Goal: Task Accomplishment & Management: Manage account settings

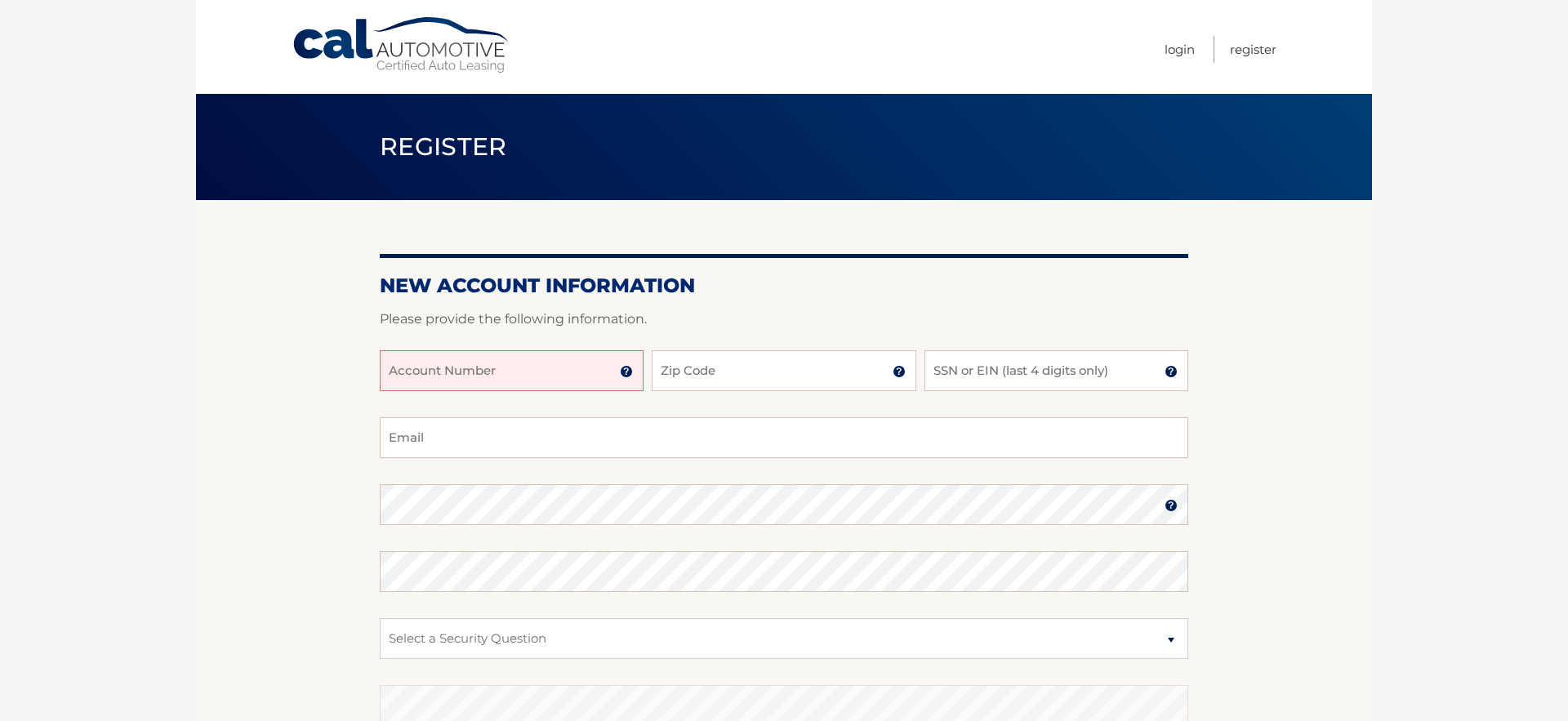
click at [548, 386] on input "Account Number" at bounding box center [511, 371] width 263 height 41
type input "44455994229"
click at [751, 366] on input "Zip Code" at bounding box center [784, 371] width 263 height 41
type input "33189"
click at [1062, 384] on input "SSN or EIN (last 4 digits only)" at bounding box center [1057, 371] width 263 height 41
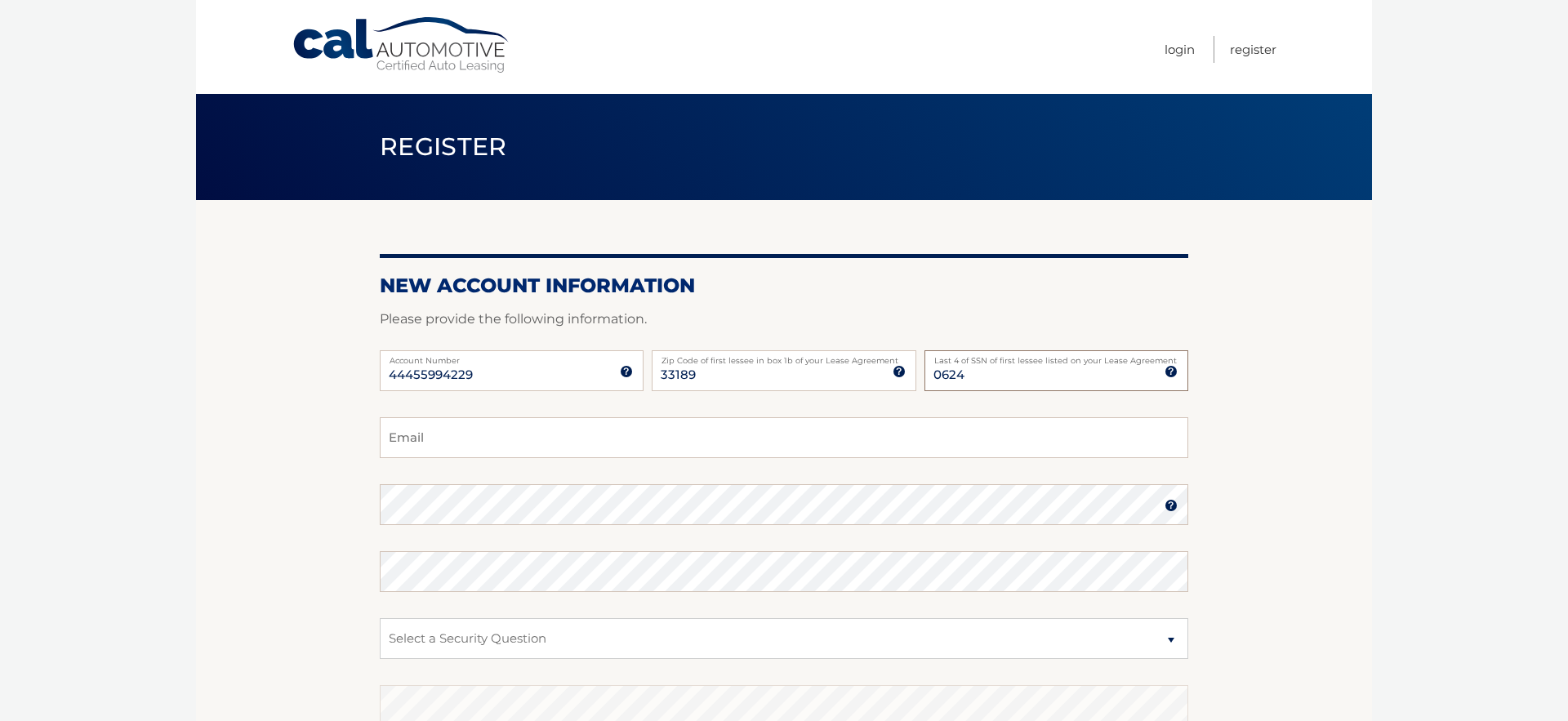
type input "0624"
click at [585, 420] on input "Email" at bounding box center [784, 437] width 809 height 41
type input "coro_rp@hotmail.com"
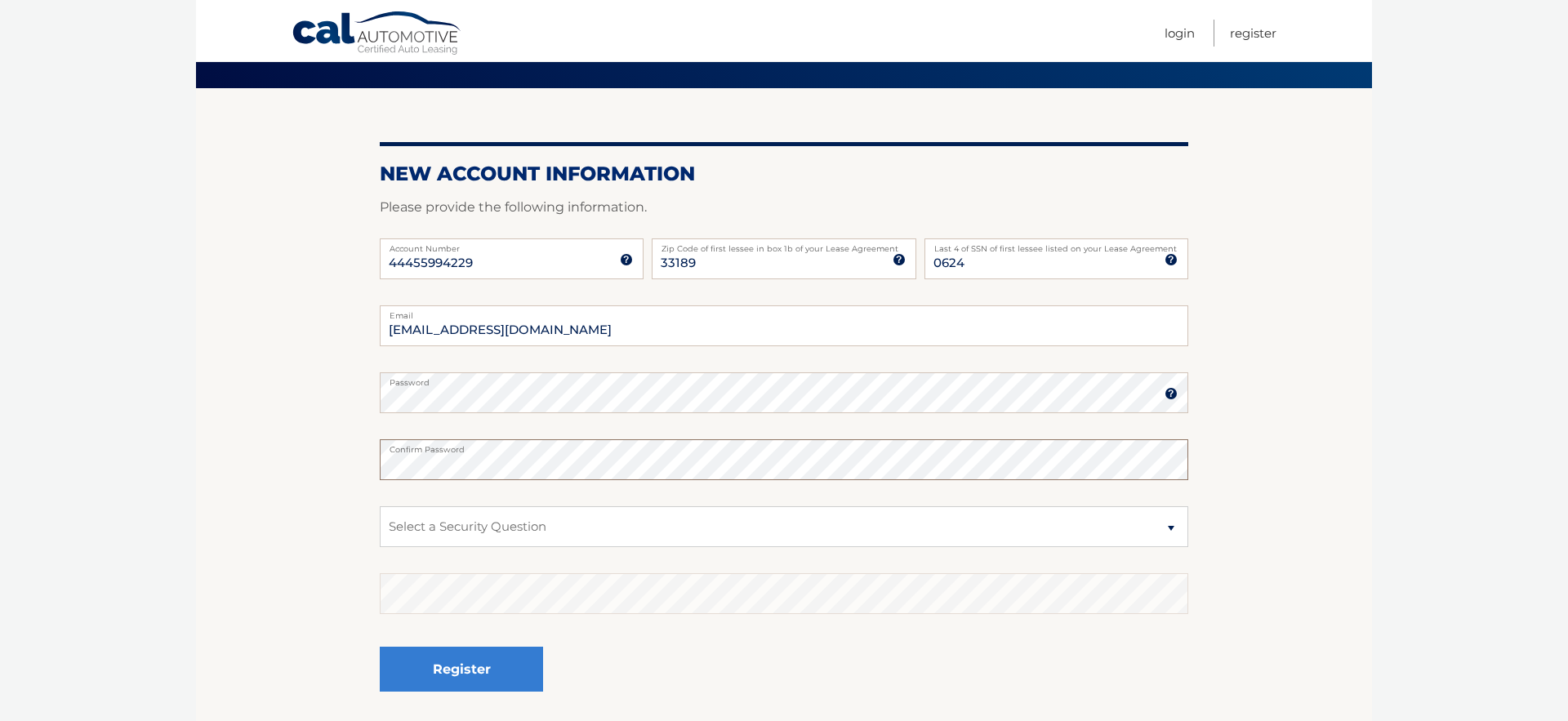
scroll to position [118, 0]
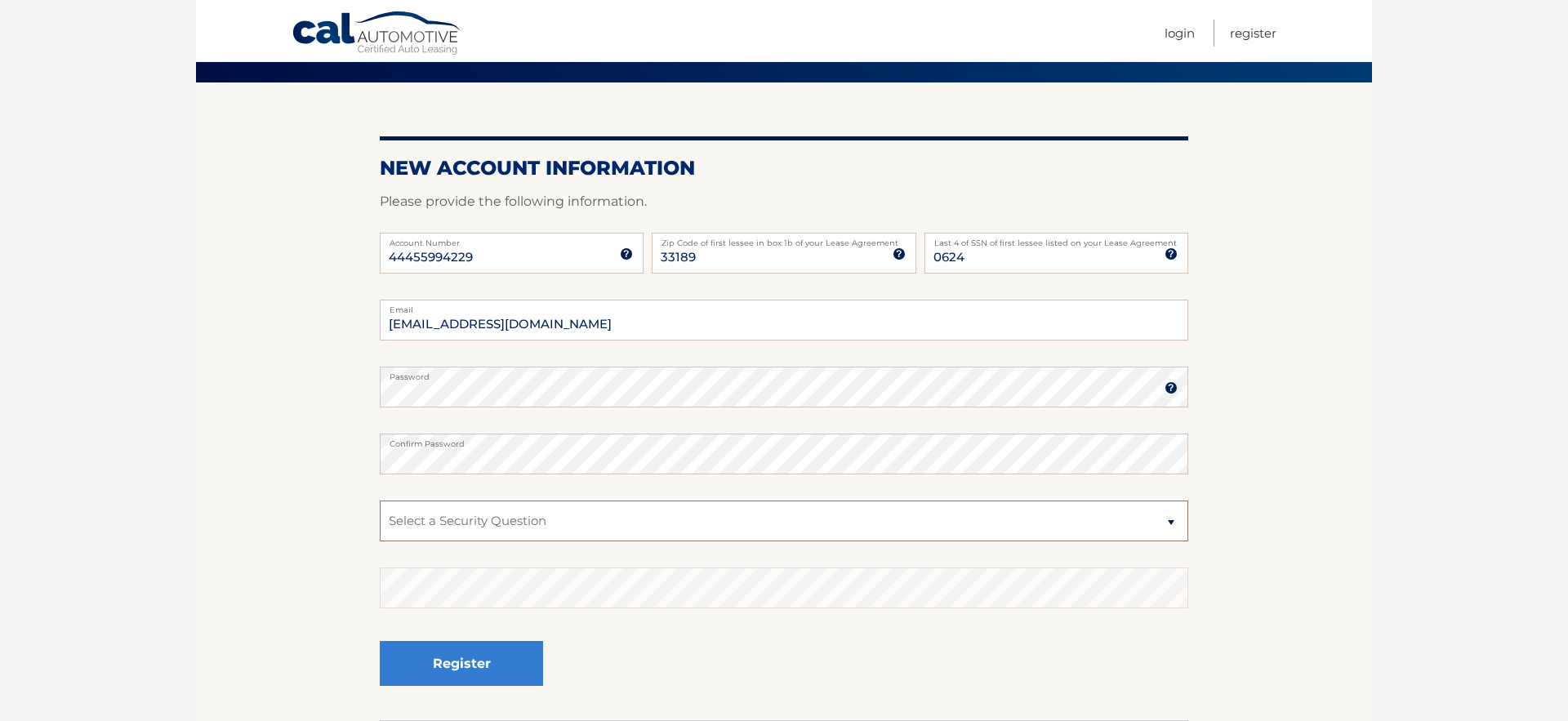
click at [473, 522] on select "Select a Security Question What was the name of your elementary school? What is…" at bounding box center [784, 521] width 809 height 41
select select "1"
click at [380, 500] on select "Select a Security Question What was the name of your elementary school? What is…" at bounding box center [784, 521] width 809 height 41
click at [475, 658] on button "Register" at bounding box center [461, 663] width 164 height 45
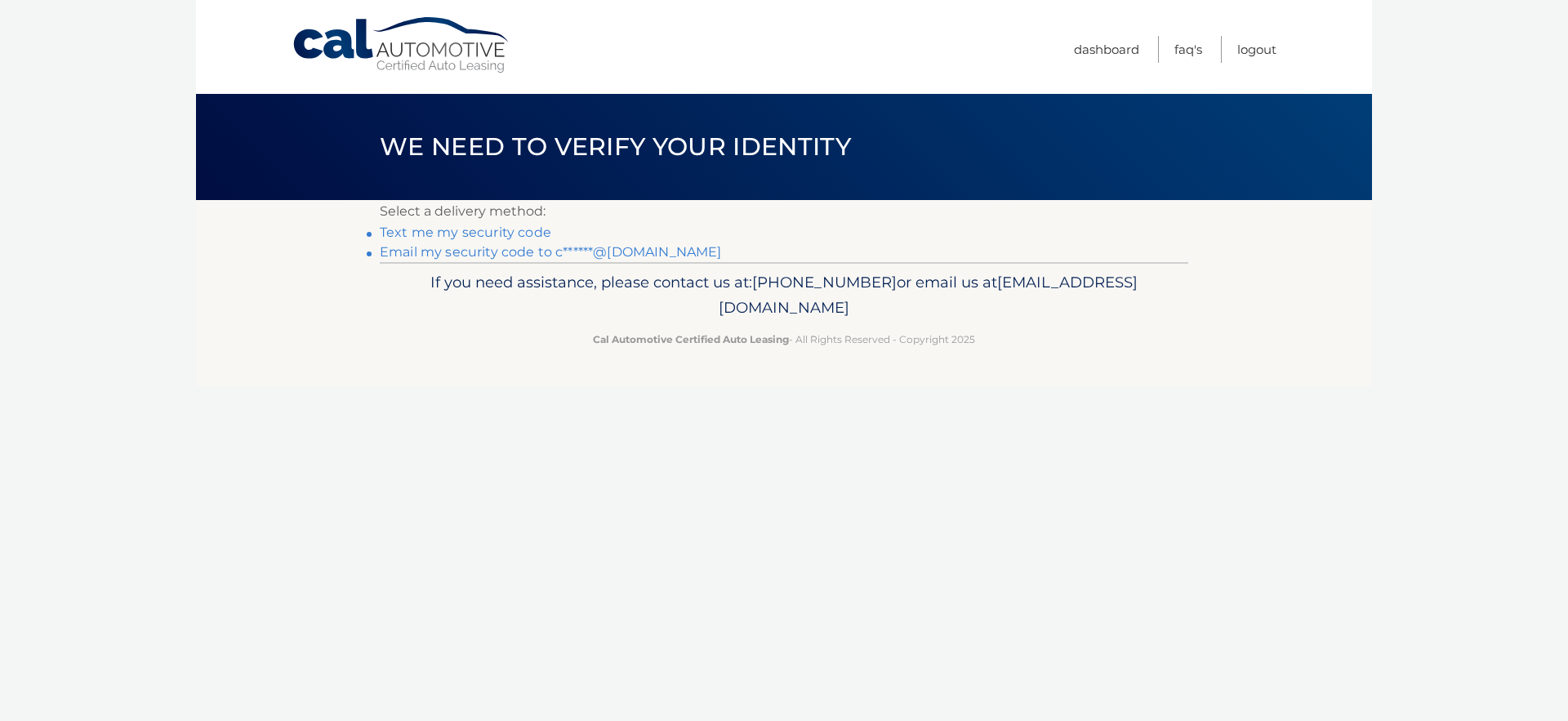
click at [479, 233] on link "Text me my security code" at bounding box center [466, 232] width 172 height 16
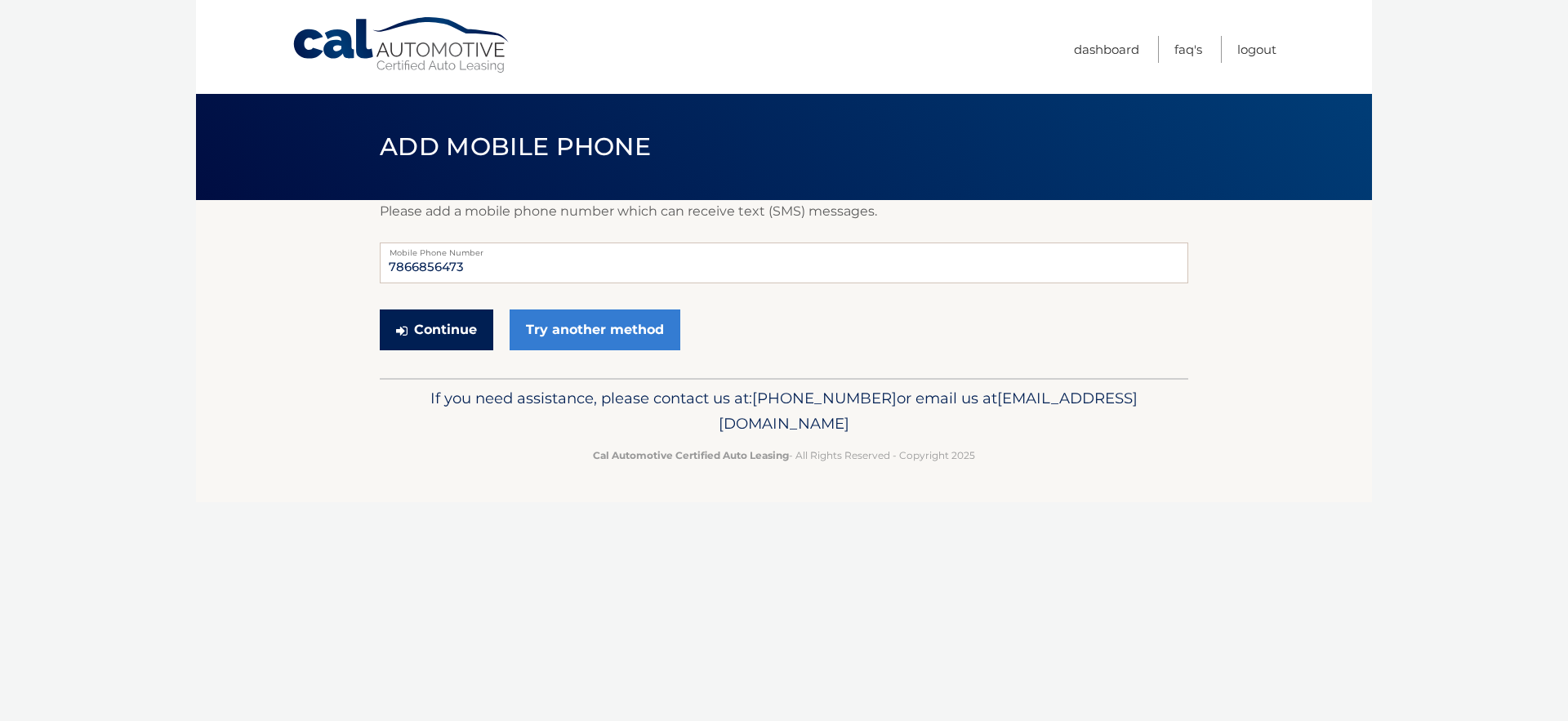
click at [451, 332] on button "Continue" at bounding box center [436, 329] width 113 height 41
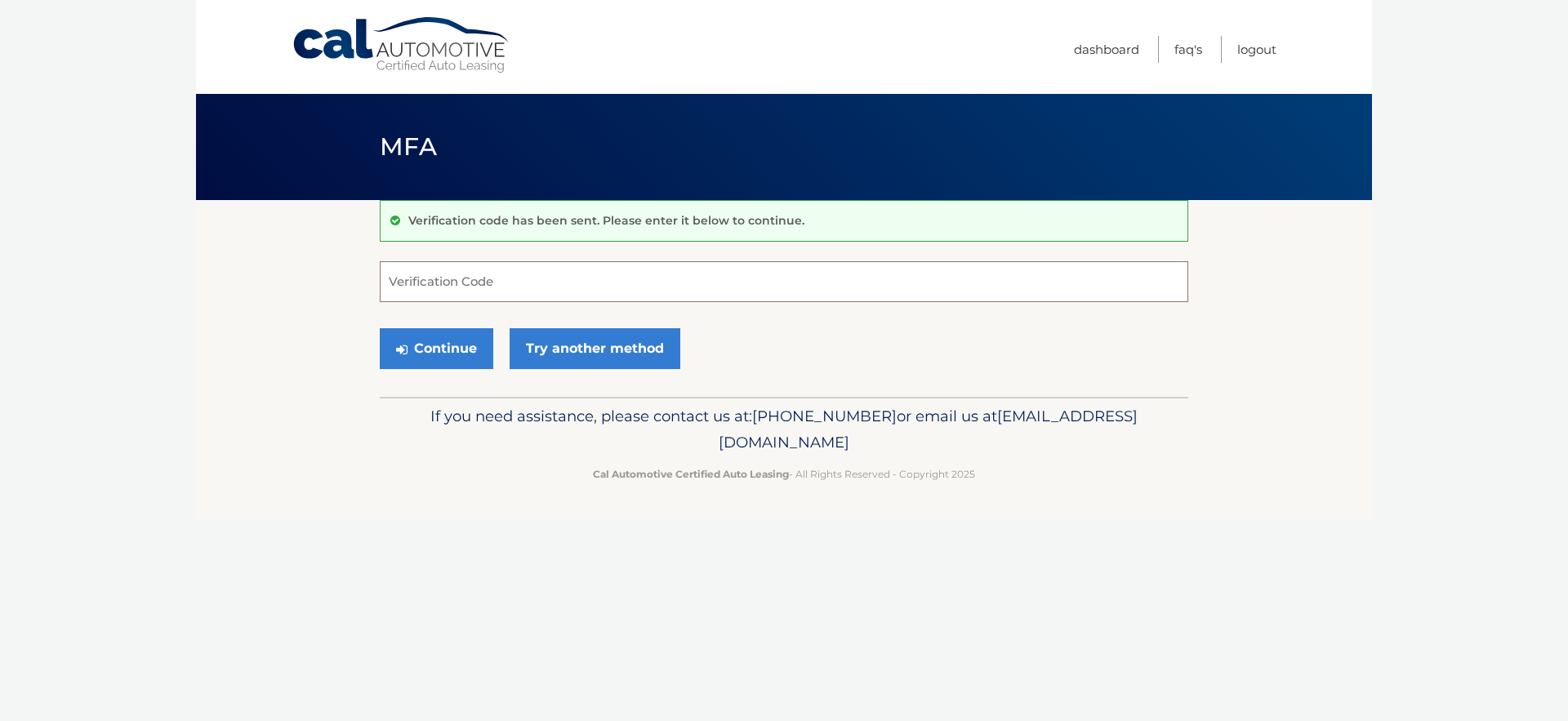
click at [493, 279] on input "Verification Code" at bounding box center [784, 282] width 809 height 41
type input "467510"
click at [446, 353] on button "Continue" at bounding box center [436, 349] width 113 height 41
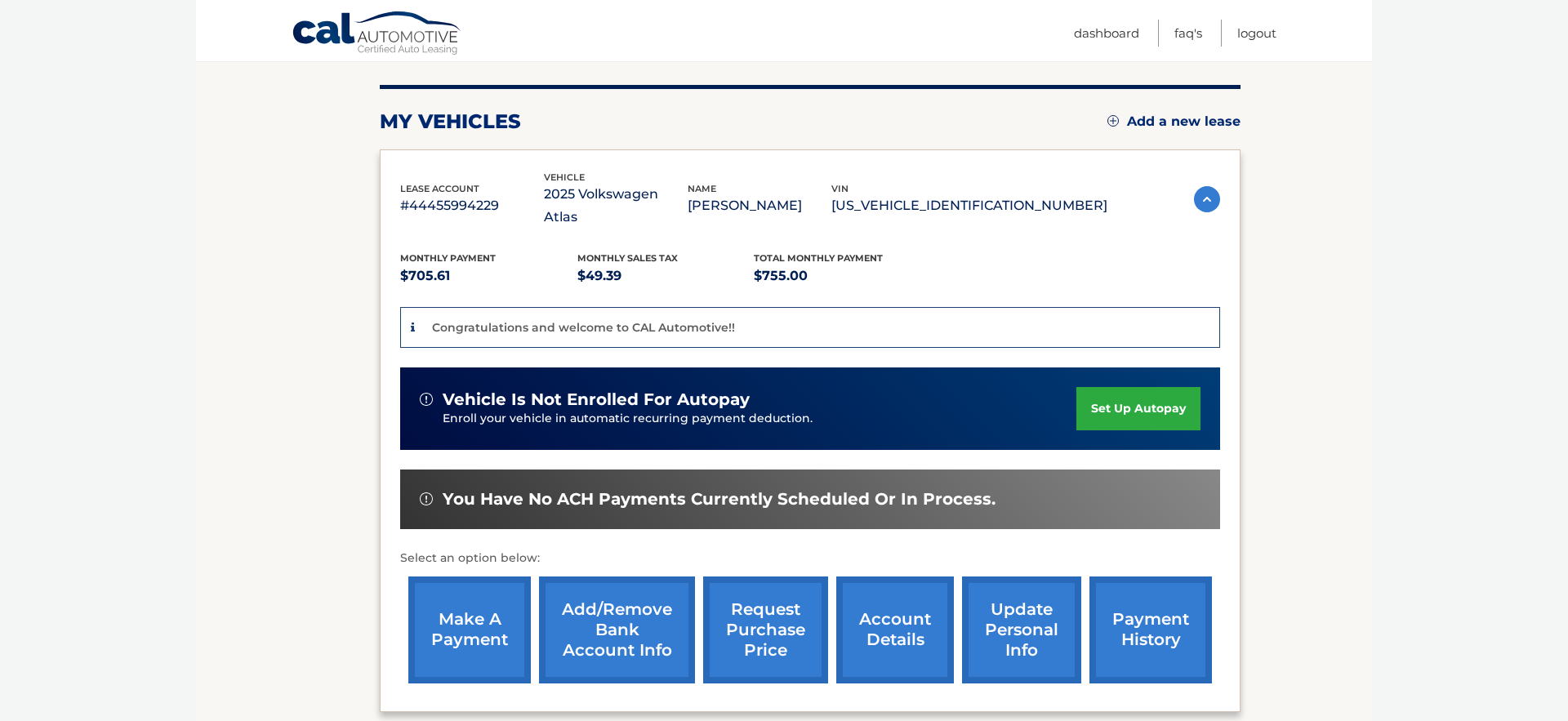
scroll to position [189, 0]
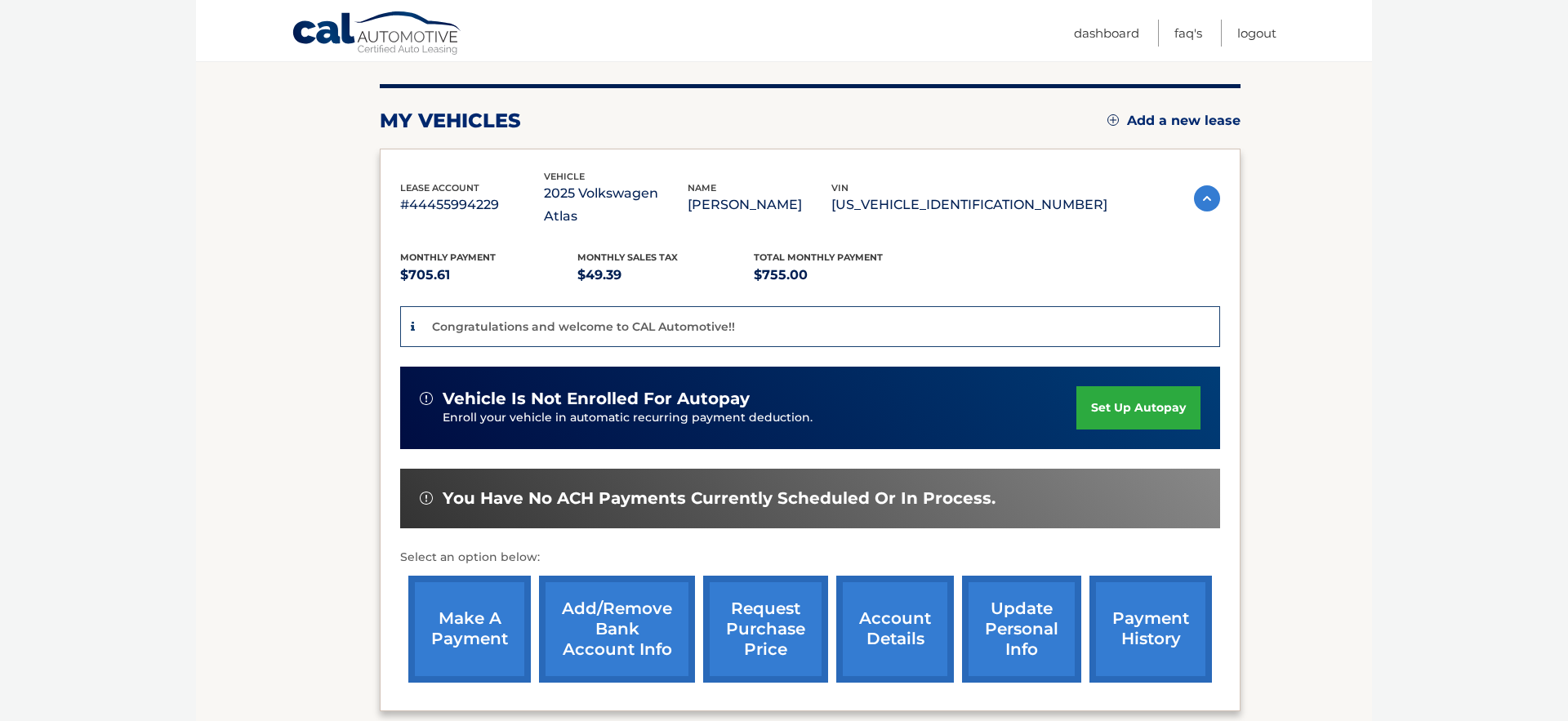
click at [1120, 392] on link "set up autopay" at bounding box center [1139, 407] width 124 height 43
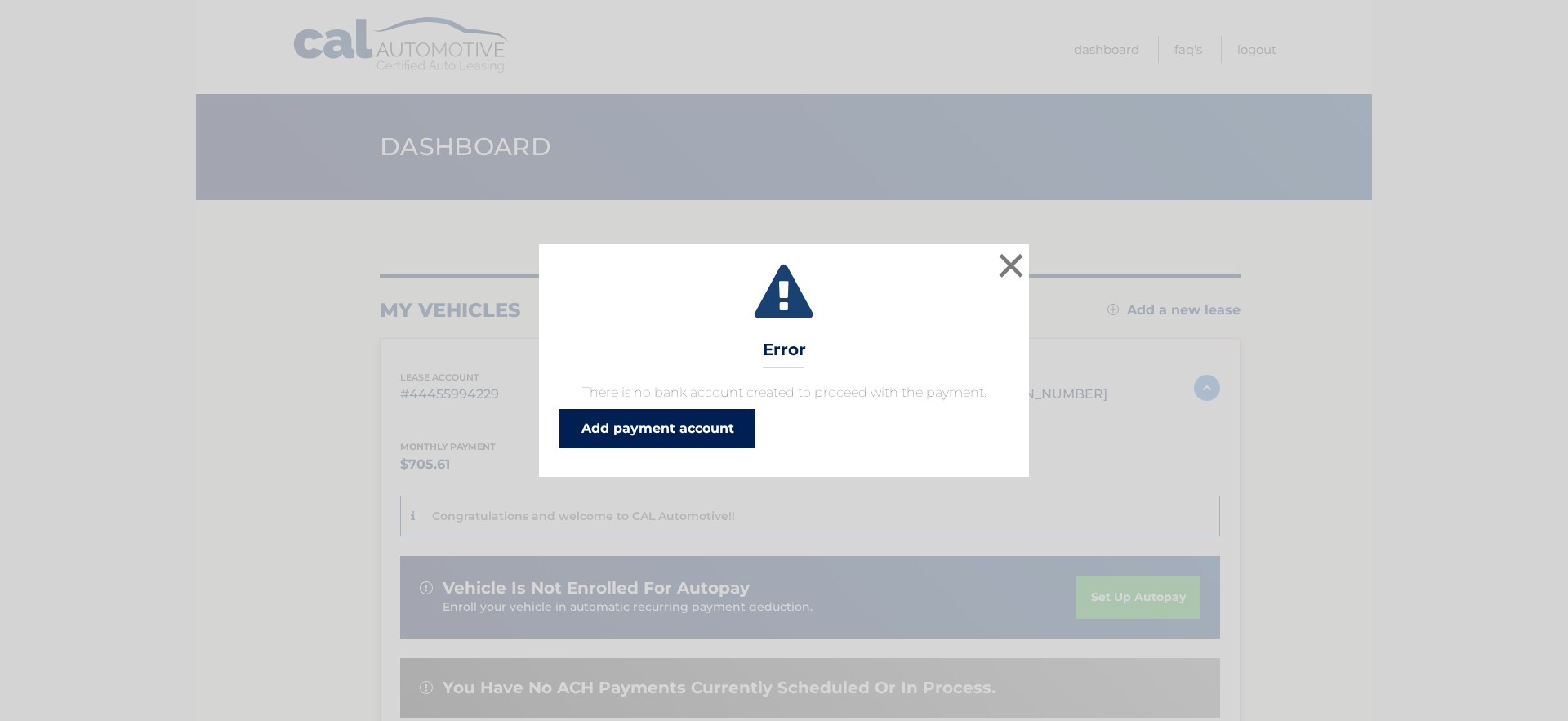
click at [649, 430] on link "Add payment account" at bounding box center [658, 428] width 196 height 39
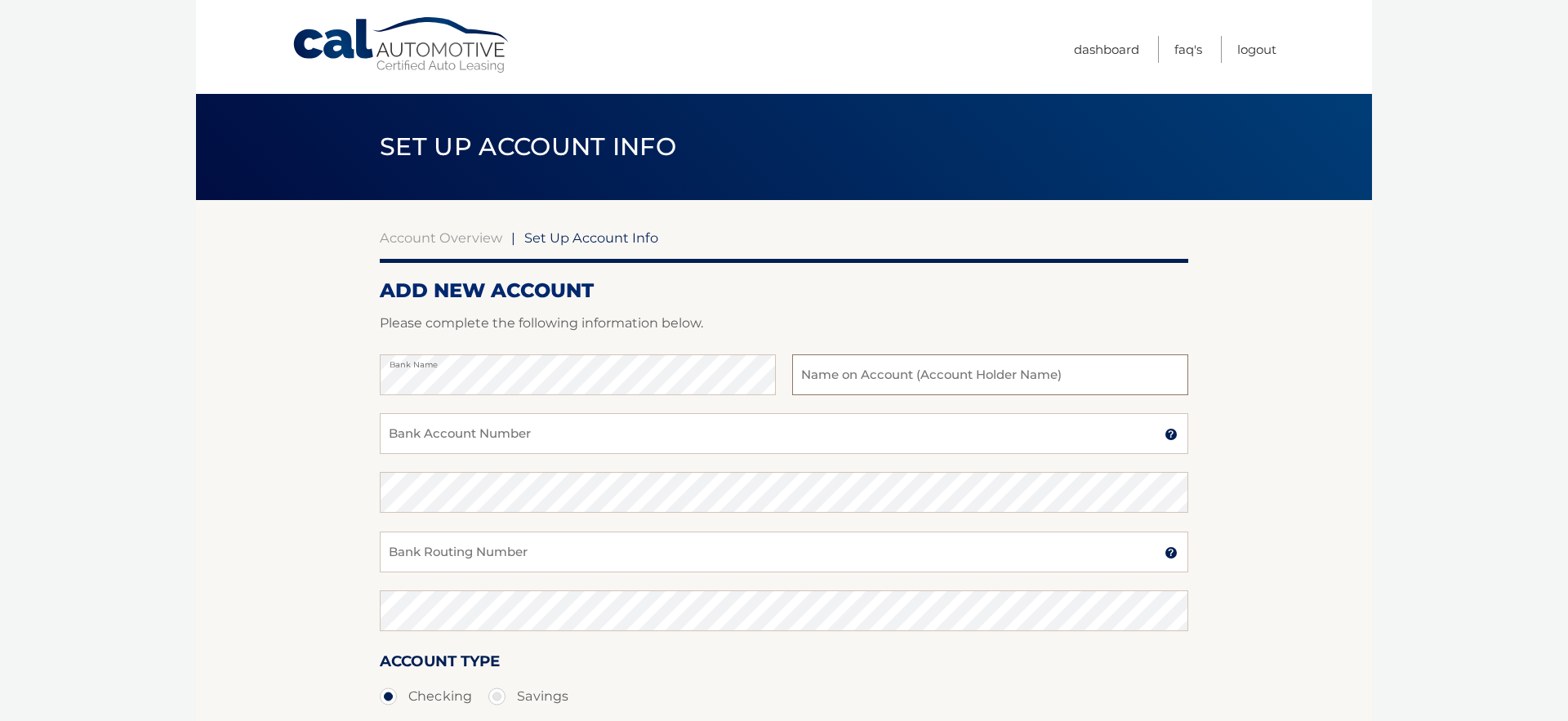
click at [881, 383] on input "text" at bounding box center [990, 375] width 396 height 41
type input "[PERSON_NAME]"
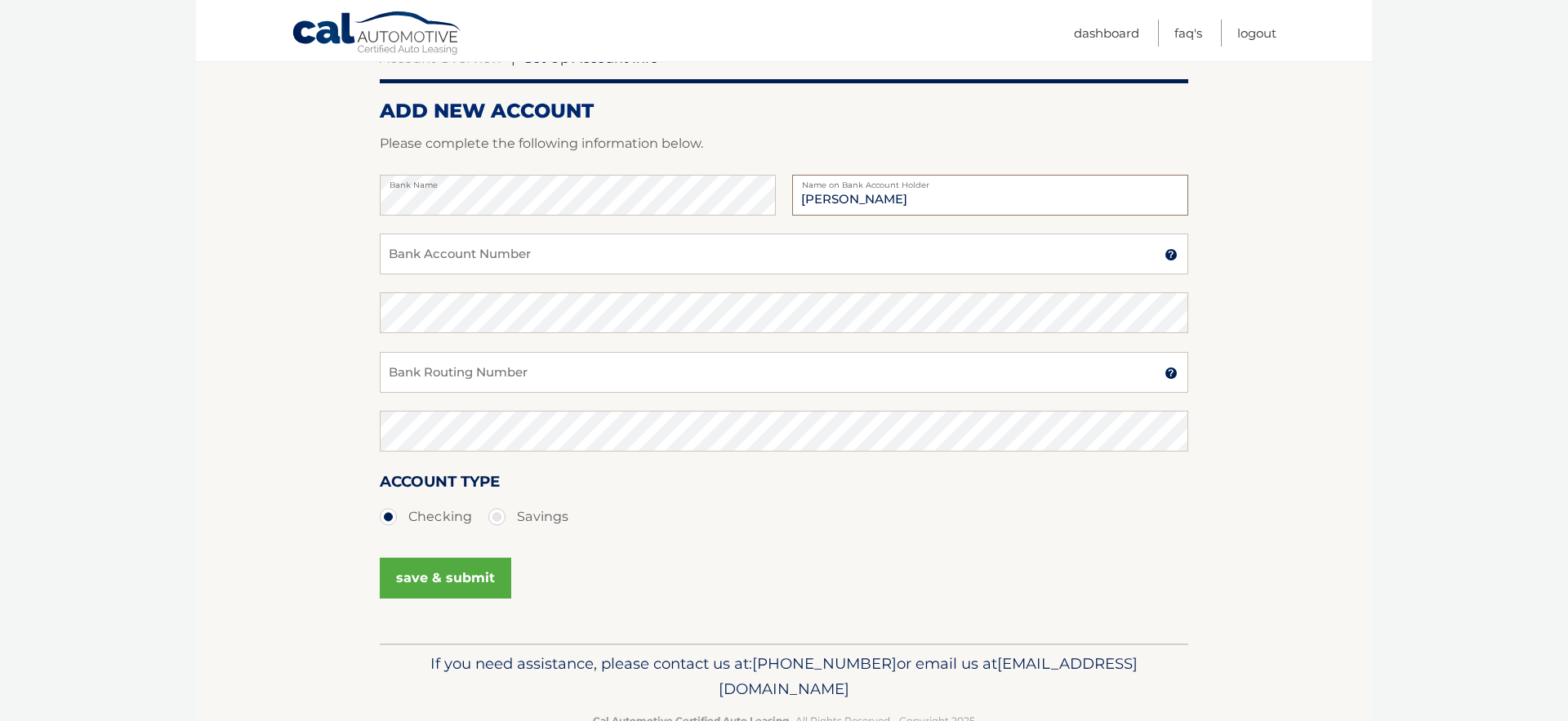
scroll to position [183, 0]
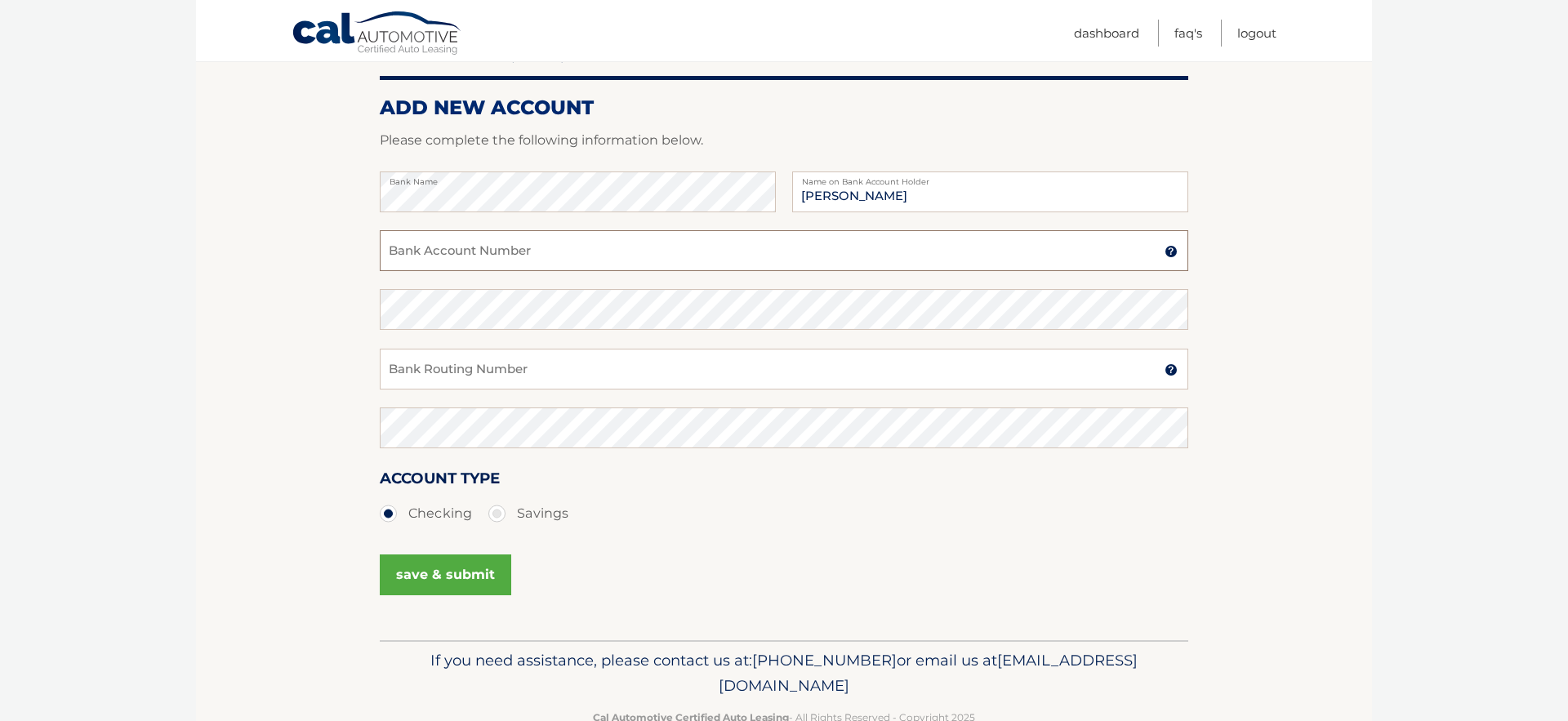
click at [600, 255] on input "Bank Account Number" at bounding box center [784, 251] width 809 height 41
click at [529, 383] on input "Bank Routing Number" at bounding box center [784, 369] width 809 height 41
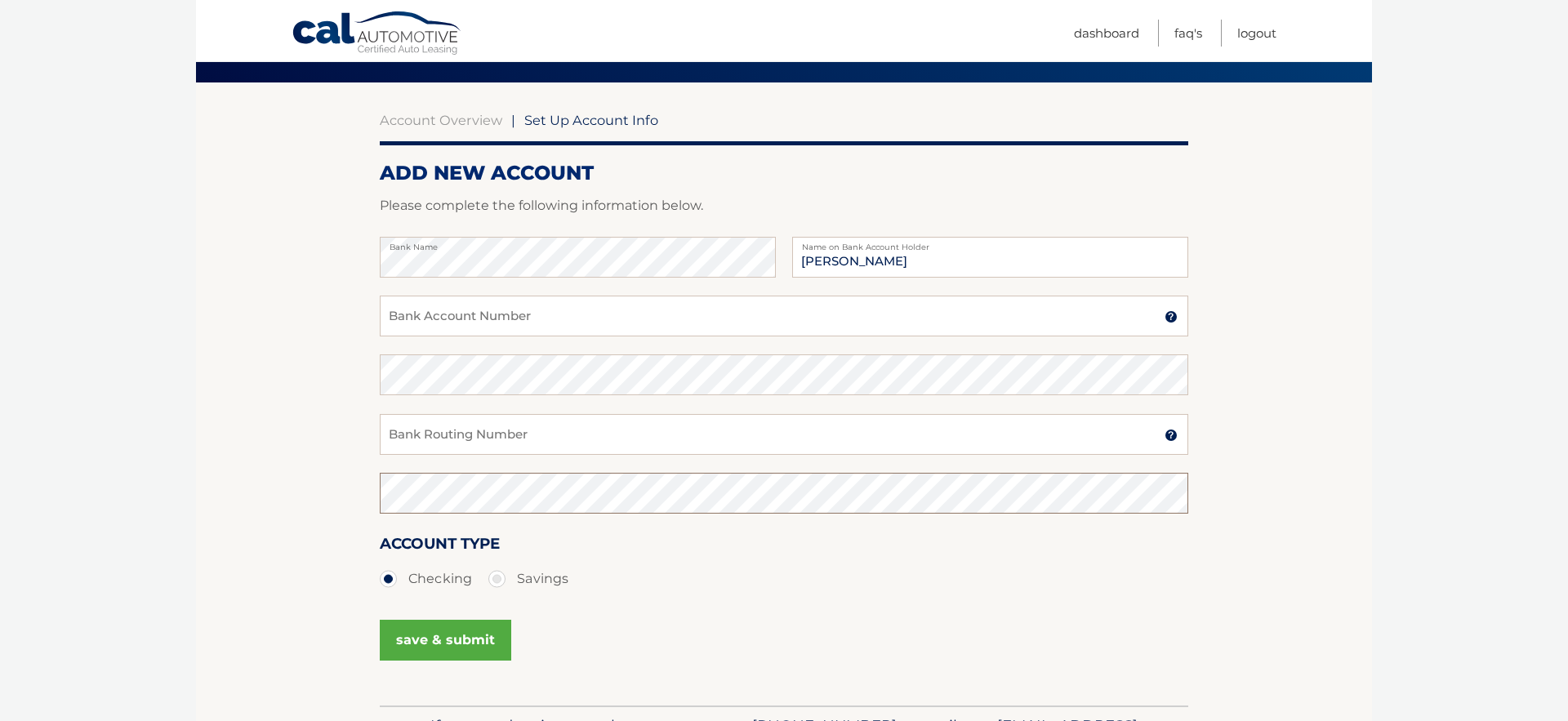
scroll to position [0, 0]
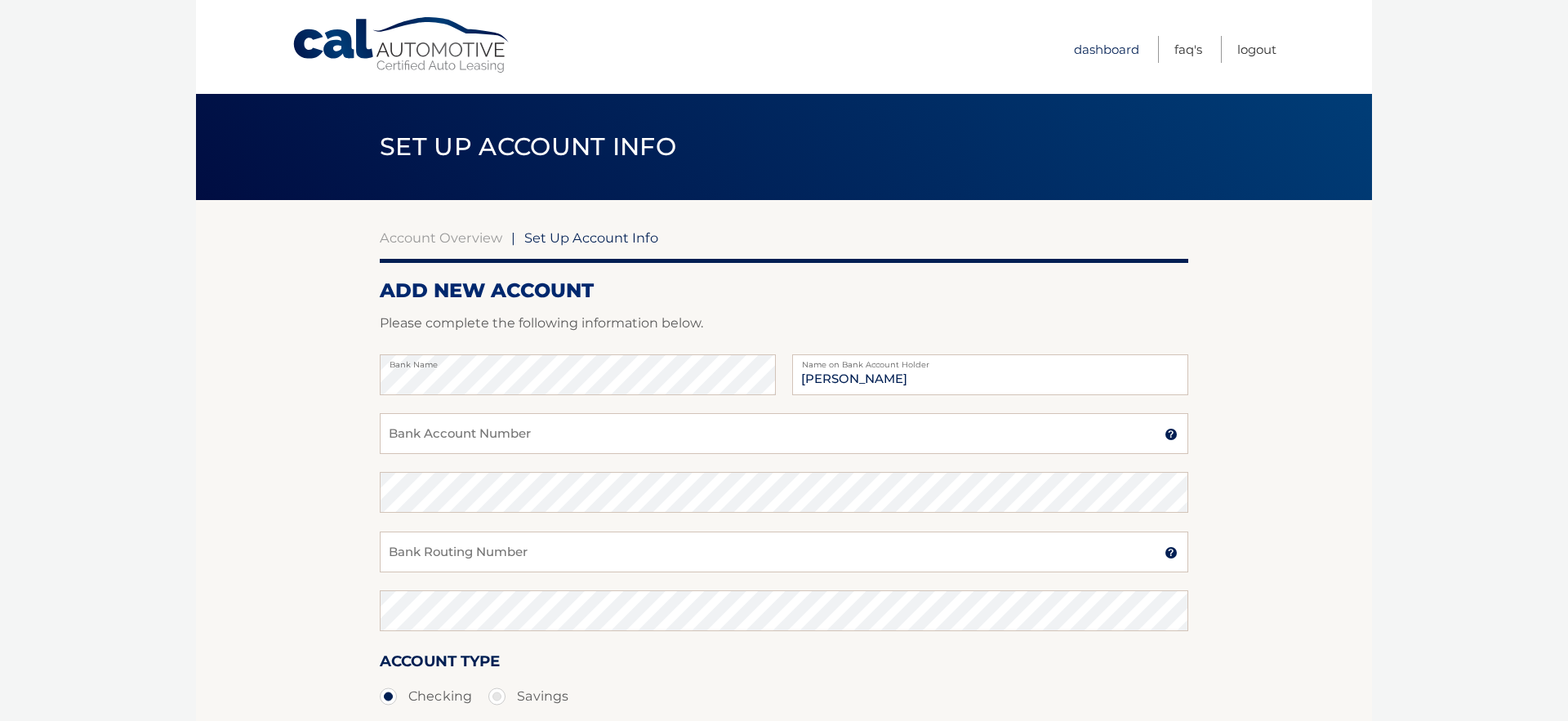
click at [1095, 45] on link "Dashboard" at bounding box center [1106, 48] width 65 height 27
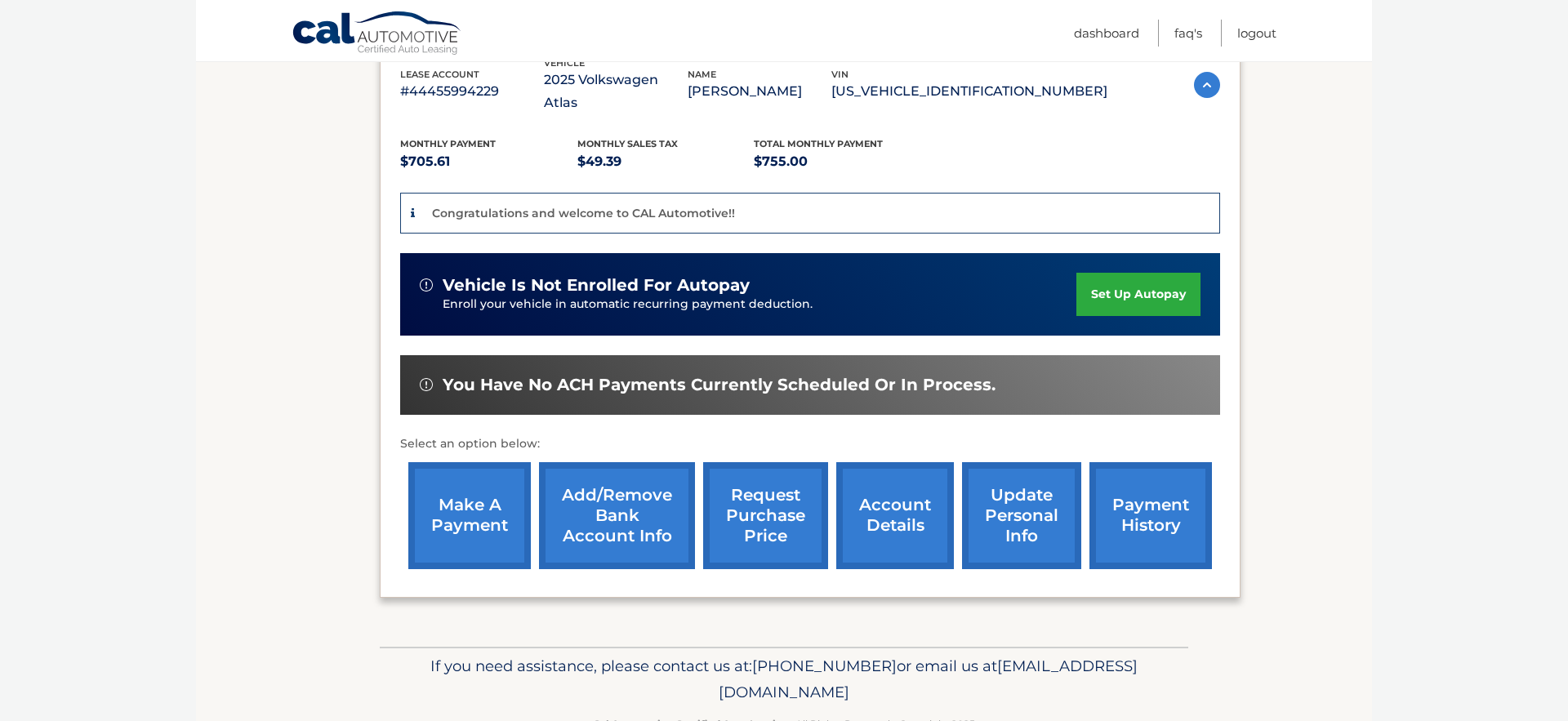
scroll to position [330, 0]
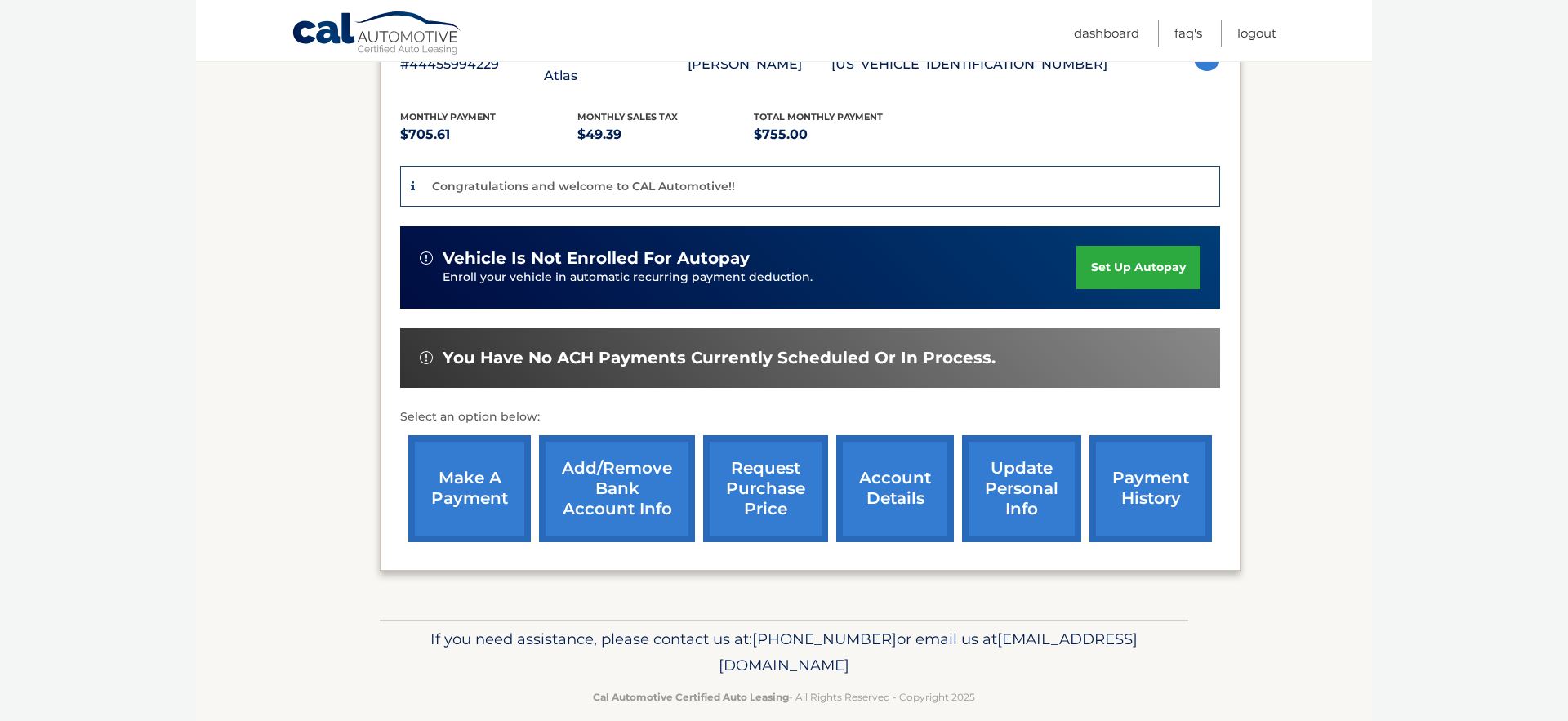
click at [911, 473] on link "account details" at bounding box center [895, 489] width 118 height 107
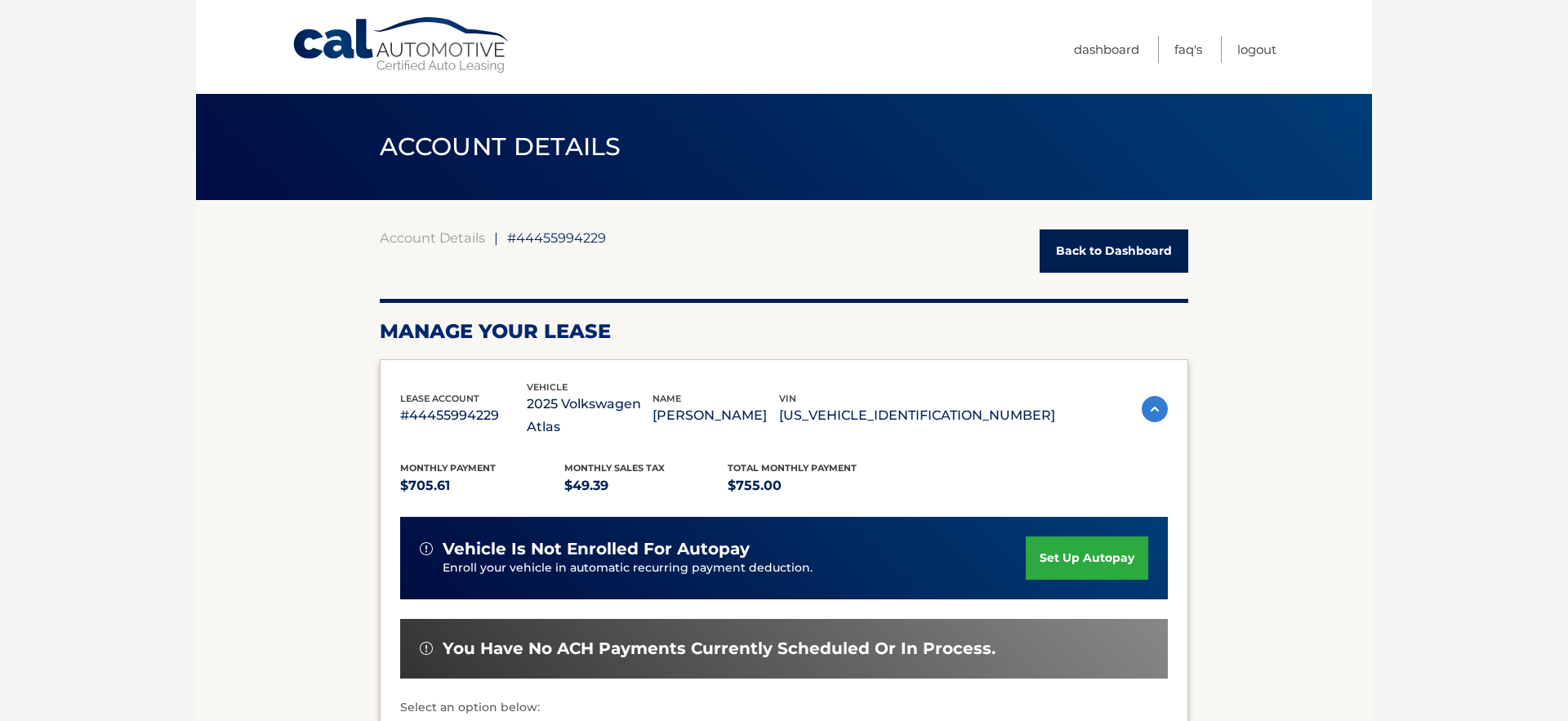
click at [1132, 243] on link "Back to Dashboard" at bounding box center [1114, 251] width 149 height 43
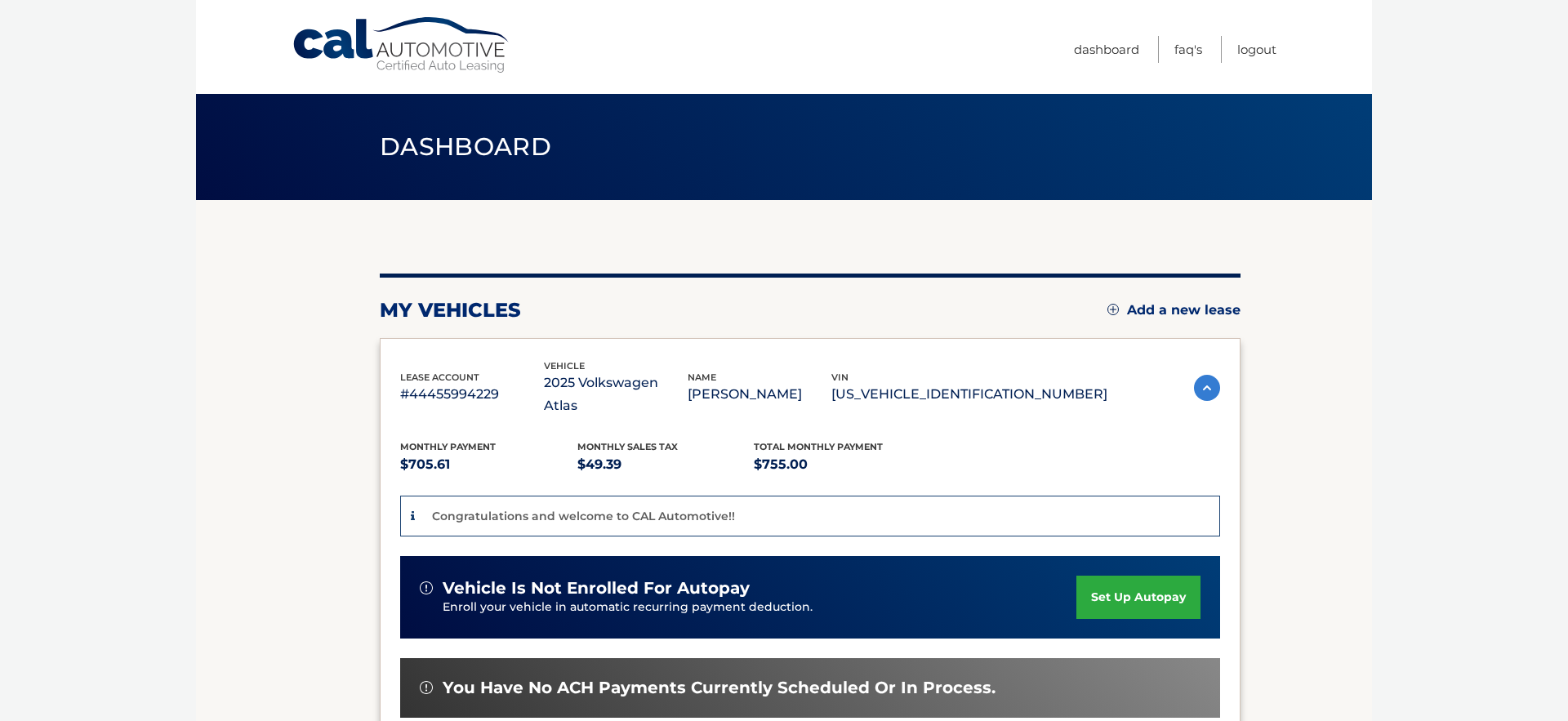
click at [1146, 576] on link "set up autopay" at bounding box center [1139, 597] width 124 height 43
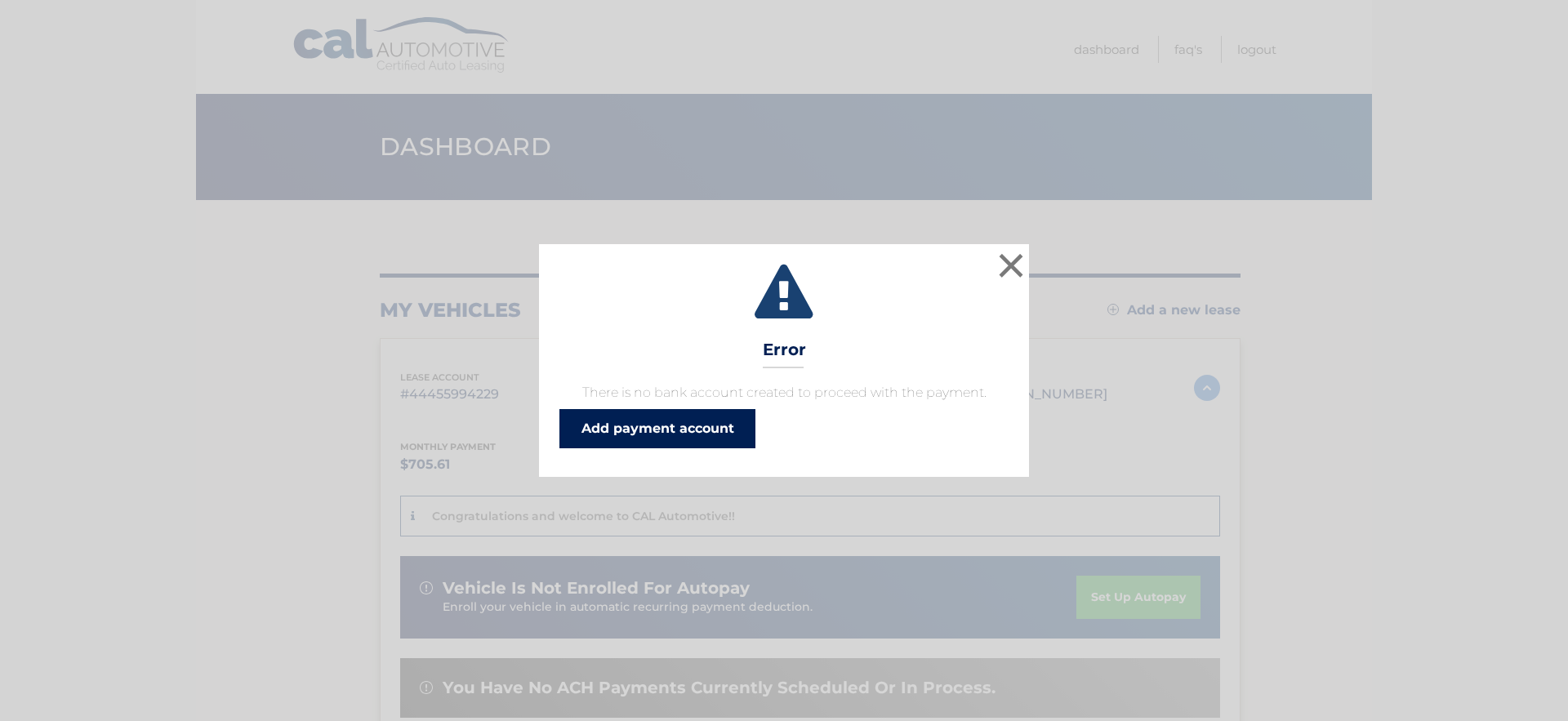
click at [683, 445] on link "Add payment account" at bounding box center [658, 428] width 196 height 39
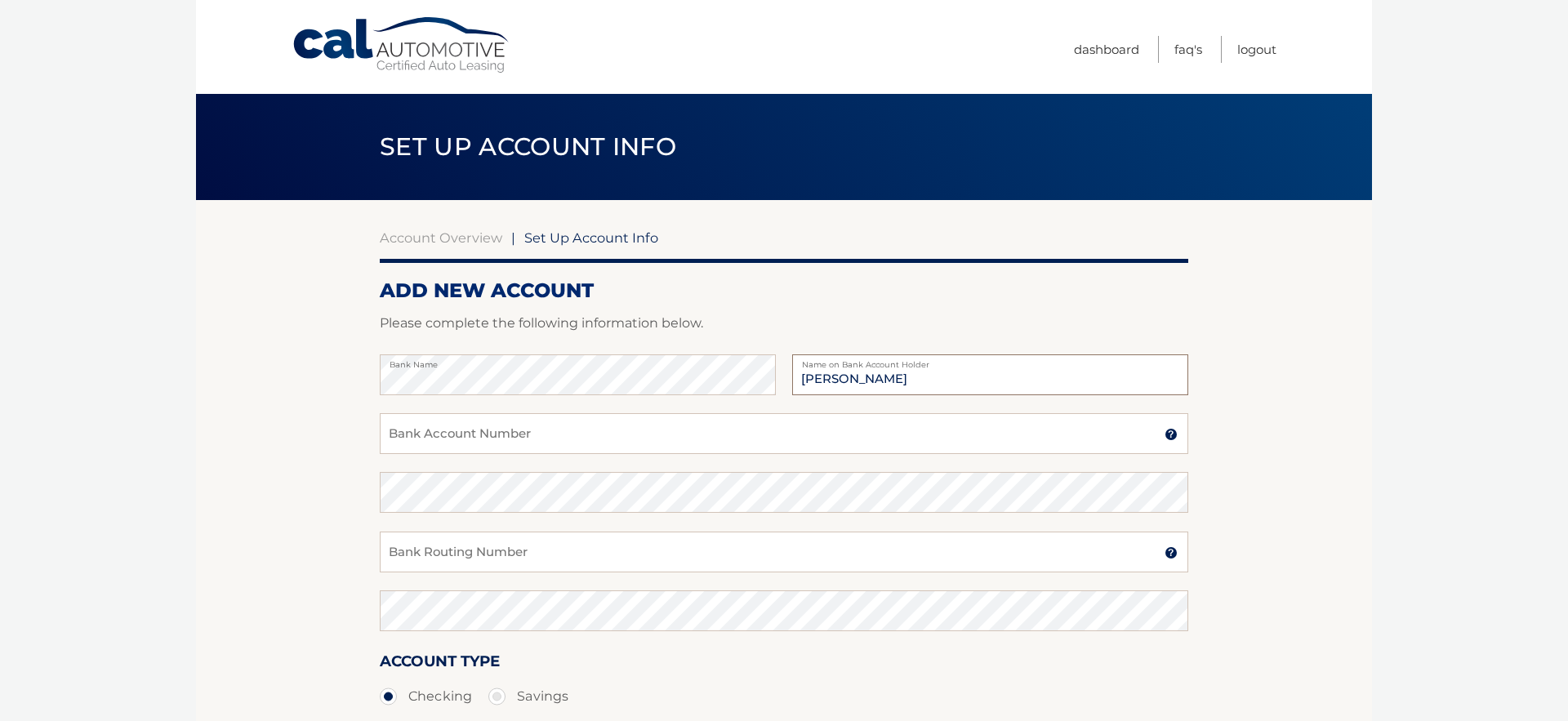
type input "Carla Roeder"
click at [450, 435] on input "Bank Account Number" at bounding box center [784, 434] width 809 height 41
drag, startPoint x: 494, startPoint y: 440, endPoint x: 314, endPoint y: 431, distance: 180.2
click at [314, 431] on section "Account Overview | Set Up Account Info ADD NEW ACCOUNT Please complete the foll…" at bounding box center [784, 511] width 1176 height 623
type input "229036437431"
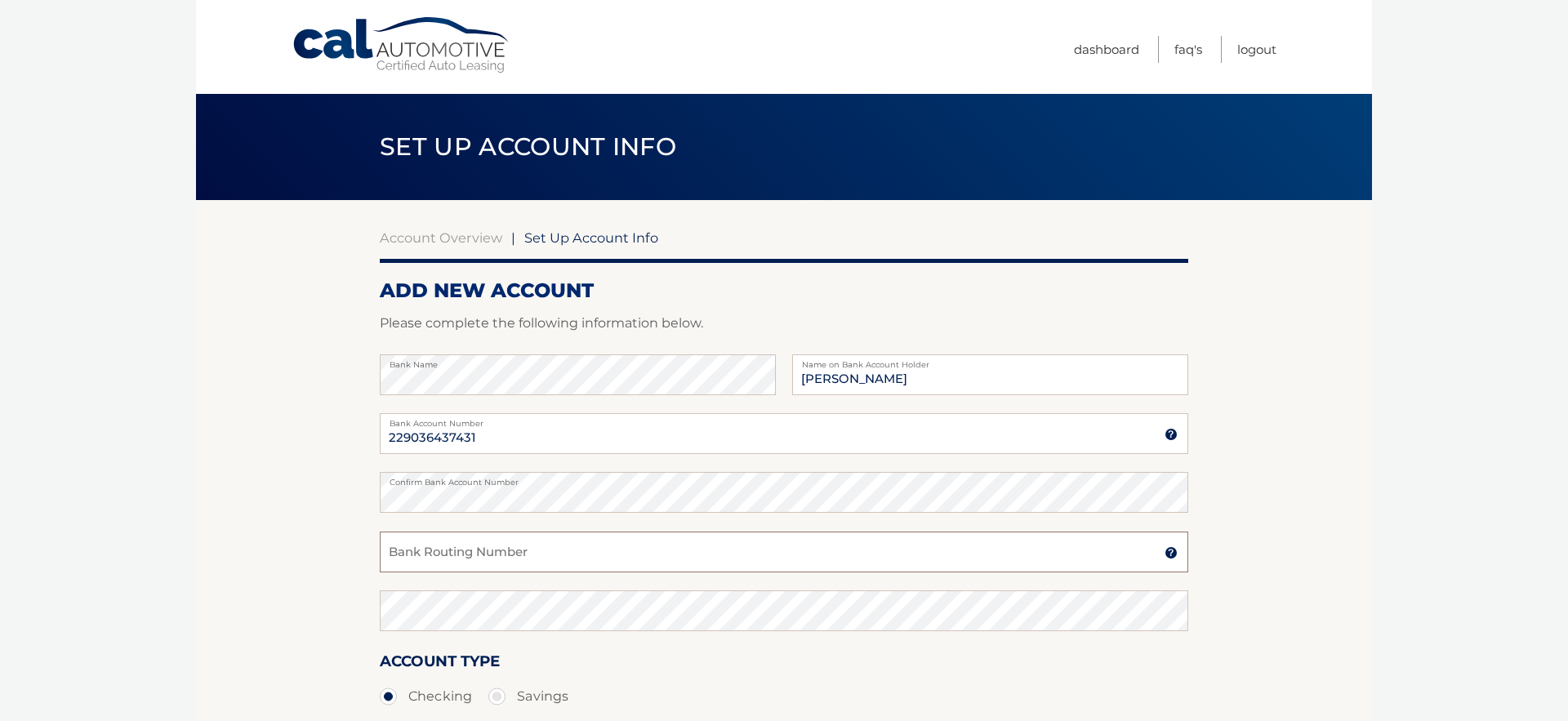
click at [516, 556] on input "Bank Routing Number" at bounding box center [784, 552] width 809 height 41
click at [481, 552] on input "063100277" at bounding box center [784, 552] width 809 height 41
type input "063100277"
click at [598, 643] on div "Confirm Bank Routing Number" at bounding box center [784, 620] width 809 height 59
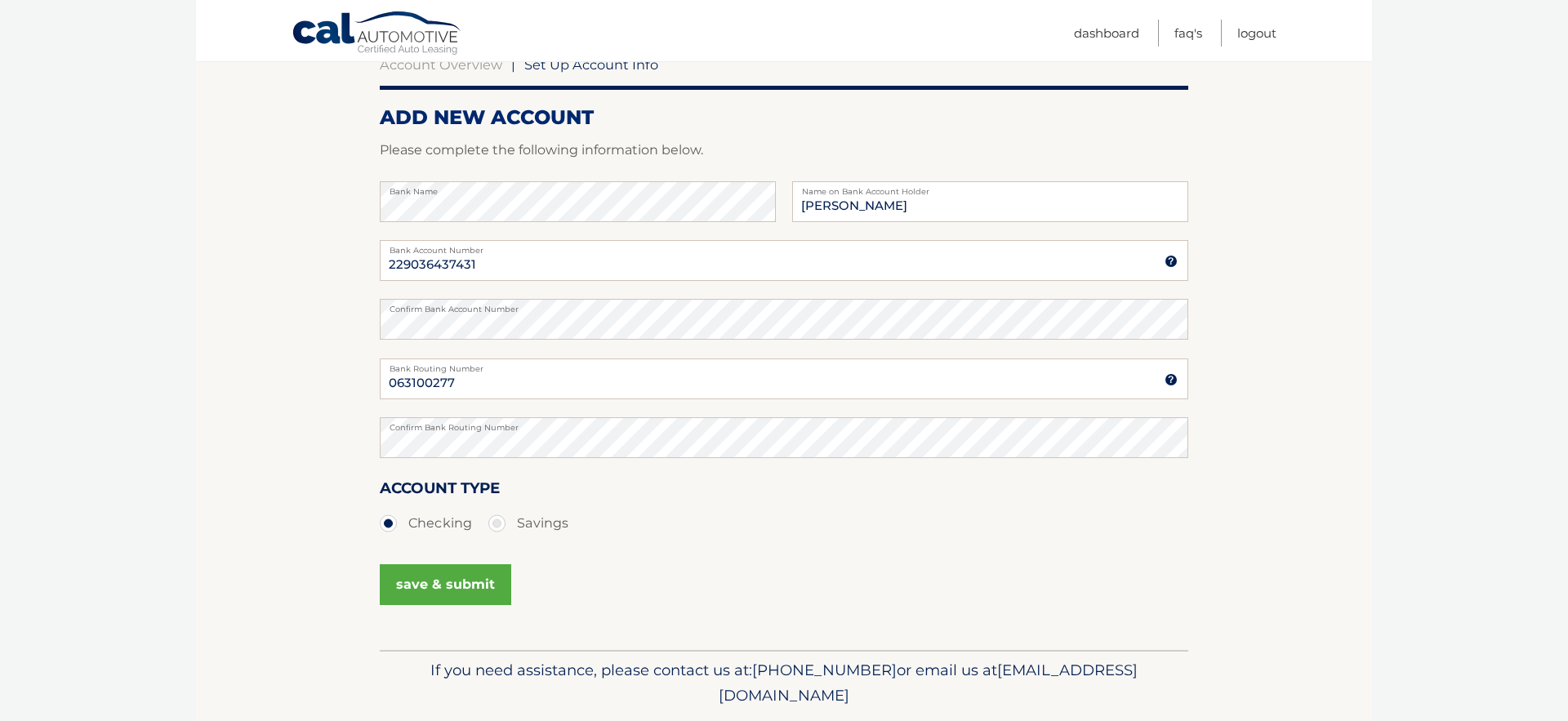
scroll to position [174, 0]
click at [447, 586] on button "save & submit" at bounding box center [446, 584] width 132 height 41
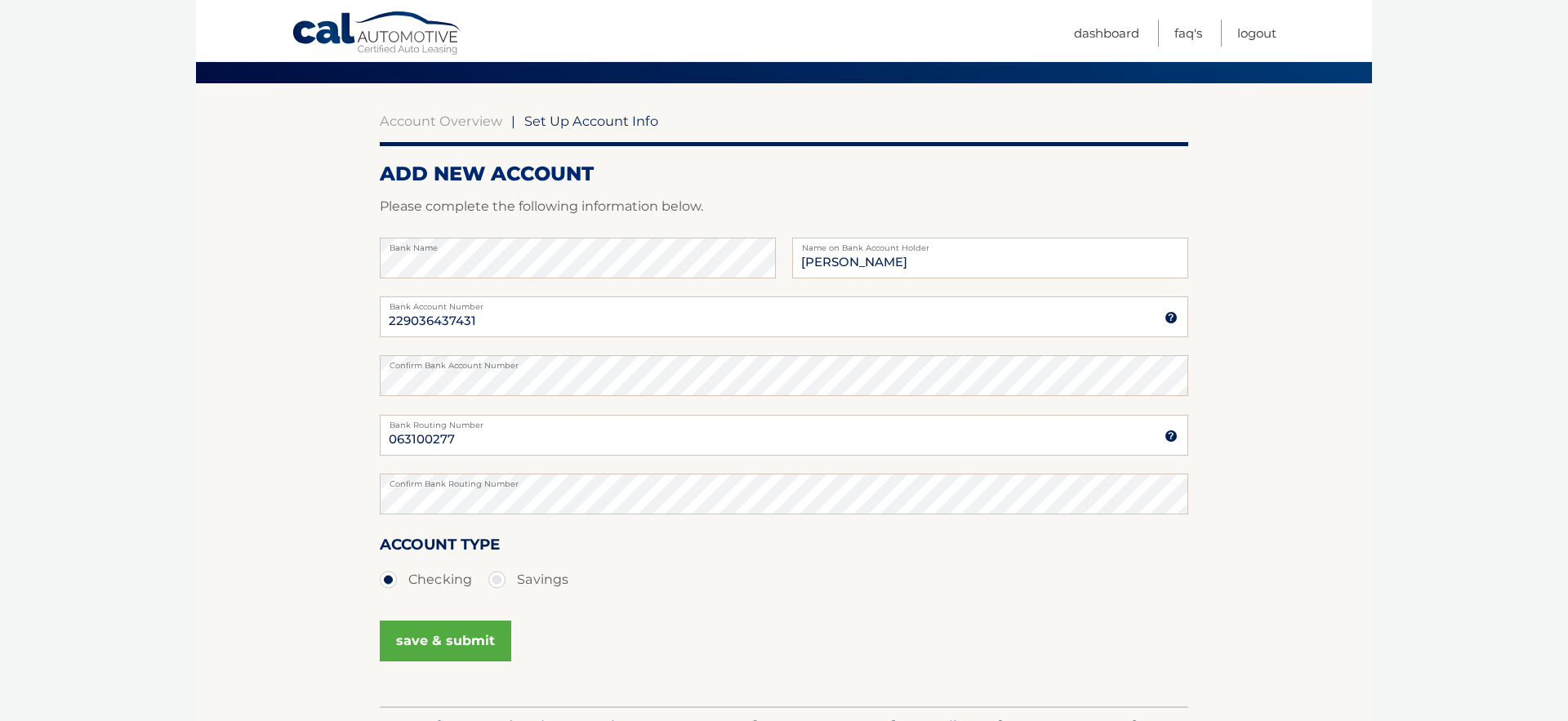
scroll to position [124, 0]
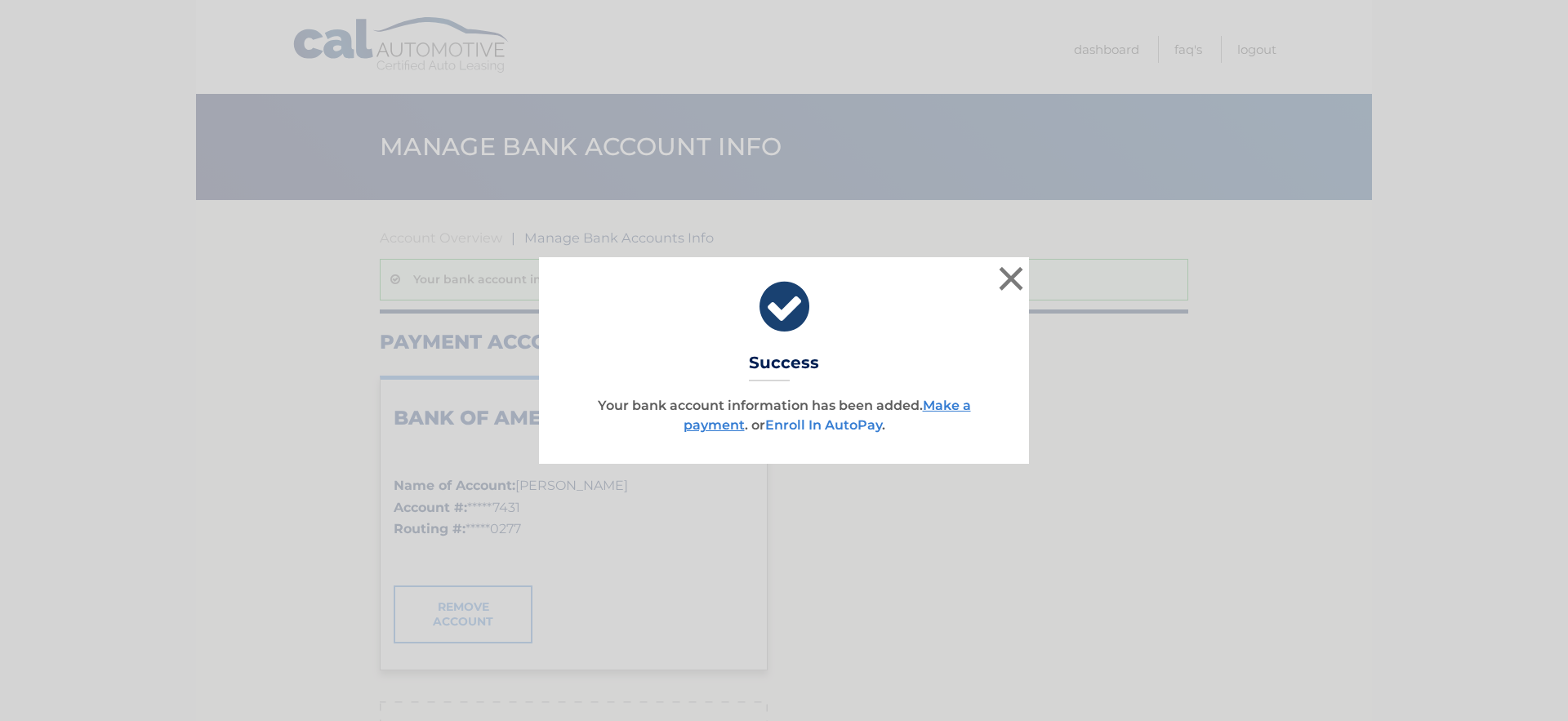
click at [843, 430] on link "Enroll In AutoPay" at bounding box center [824, 425] width 117 height 16
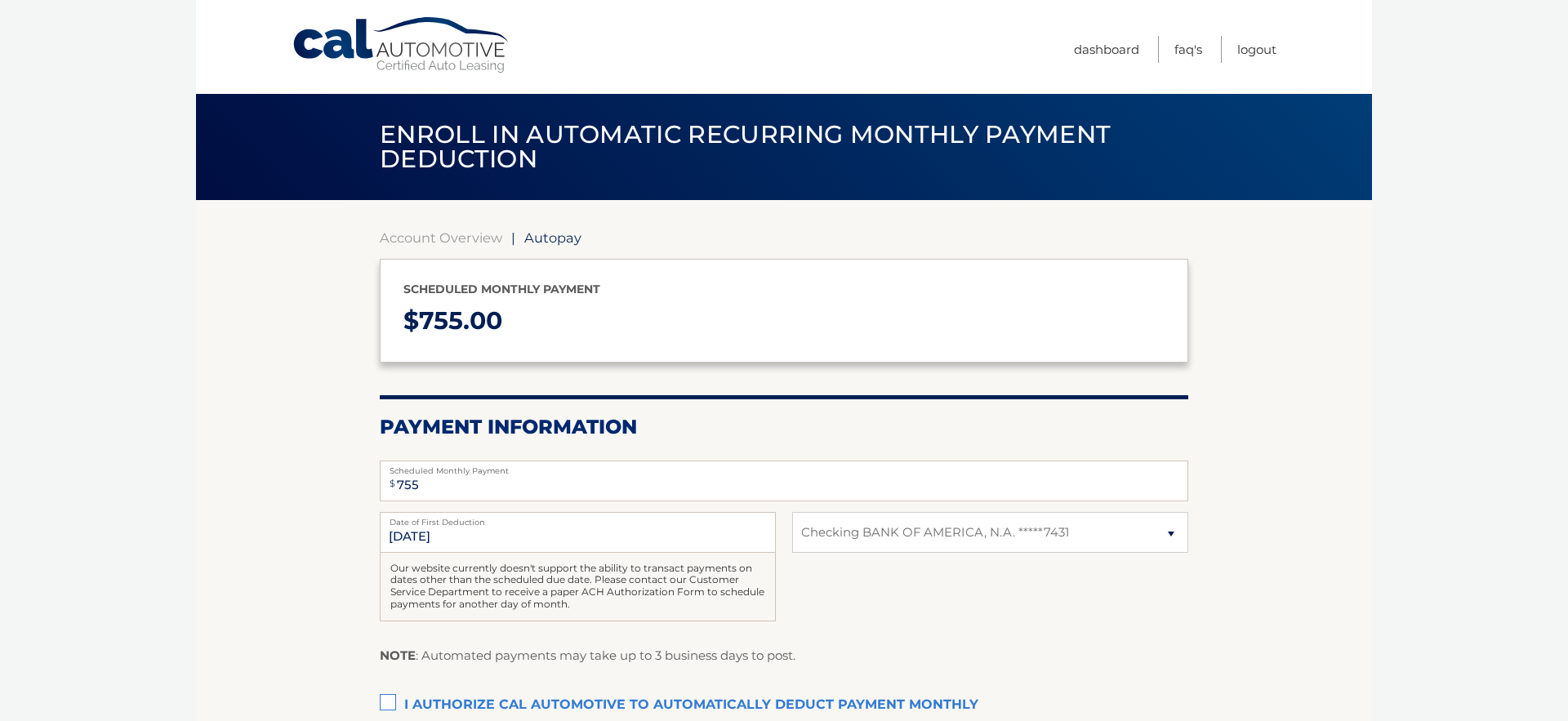
select select "MGI2MmM2YjUtOTg5OS00MWRhLTk5NDAtYmRjY2UxNWM1MzYz"
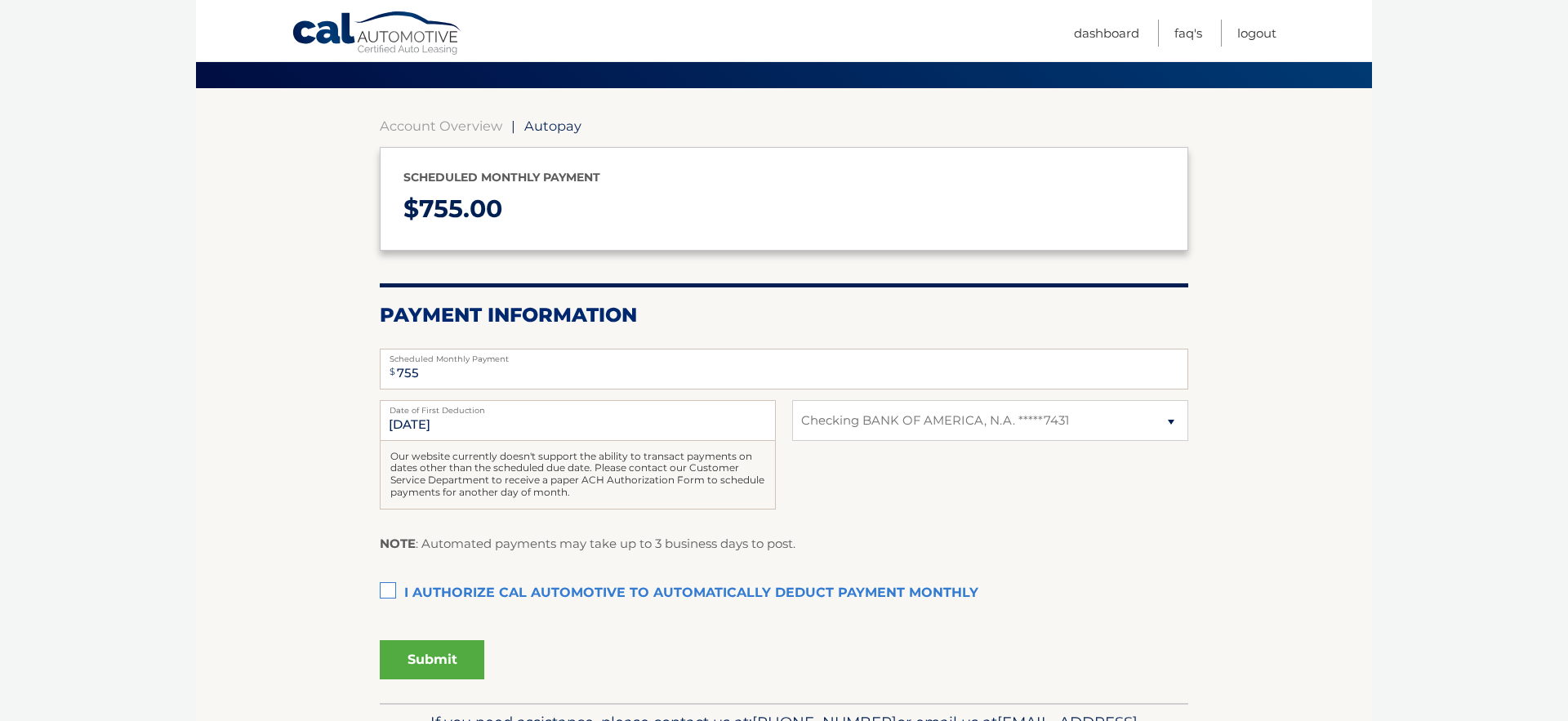
scroll to position [102, 0]
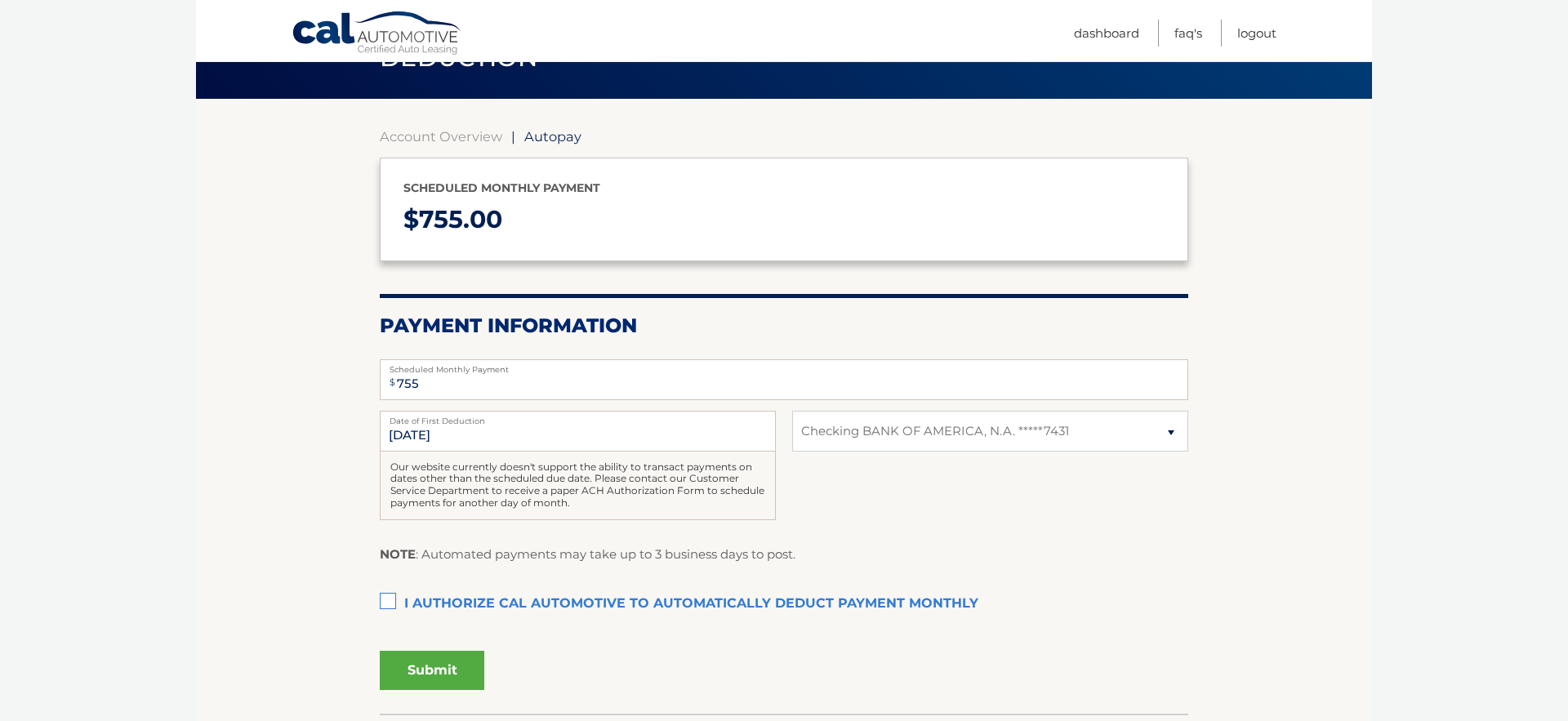
click at [388, 598] on label "I authorize cal automotive to automatically deduct payment monthly This checkbo…" at bounding box center [784, 605] width 809 height 33
click at [0, 0] on input "I authorize cal automotive to automatically deduct payment monthly This checkbo…" at bounding box center [0, 0] width 0 height 0
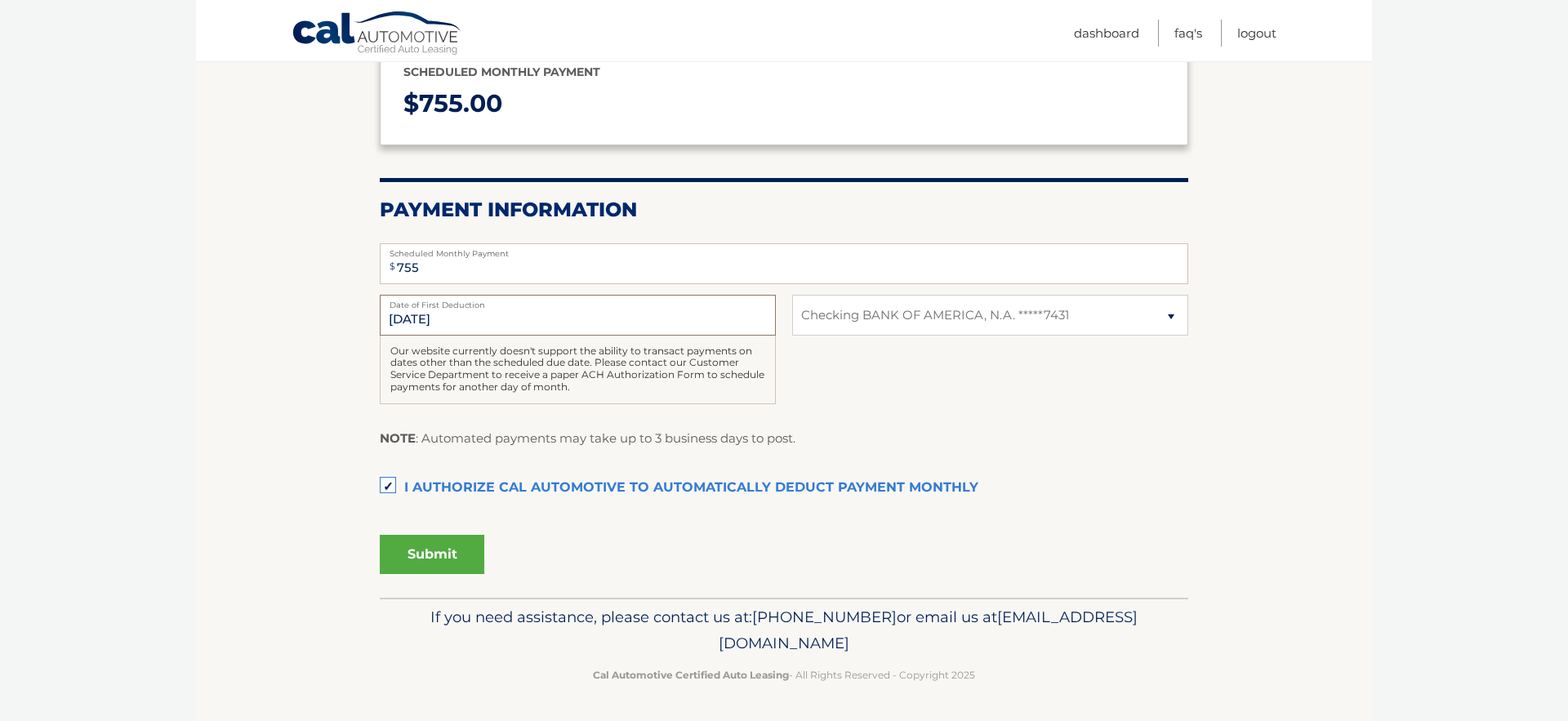
click at [437, 321] on input "[DATE]" at bounding box center [577, 315] width 396 height 41
click at [514, 320] on input "9/1/2025" at bounding box center [577, 315] width 396 height 41
click at [431, 554] on button "Submit" at bounding box center [432, 554] width 104 height 39
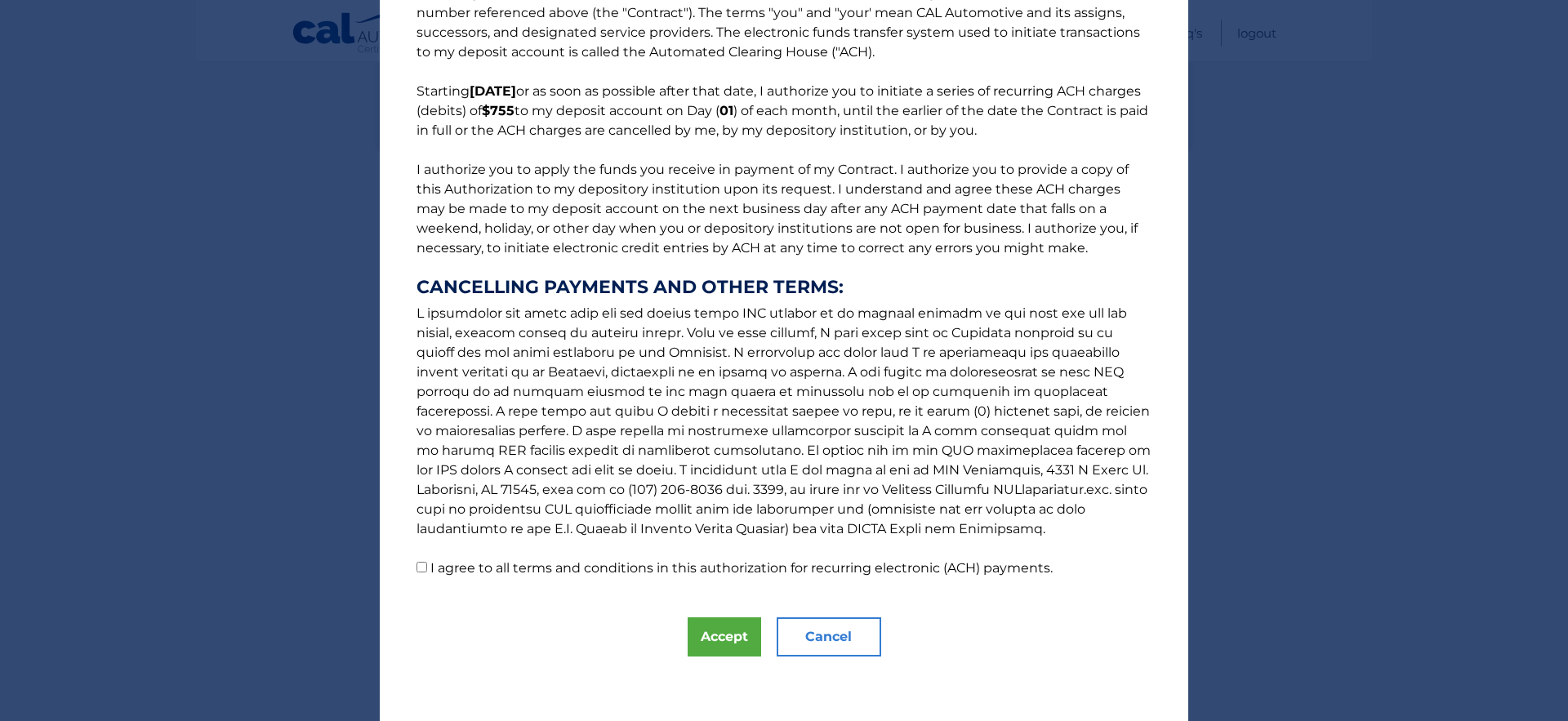
scroll to position [70, 0]
click at [485, 571] on label "I agree to all terms and conditions in this authorization for recurring electro…" at bounding box center [742, 567] width 622 height 16
click at [427, 571] on input "I agree to all terms and conditions in this authorization for recurring electro…" at bounding box center [422, 566] width 11 height 11
checkbox input "true"
click at [716, 635] on button "Accept" at bounding box center [725, 636] width 73 height 39
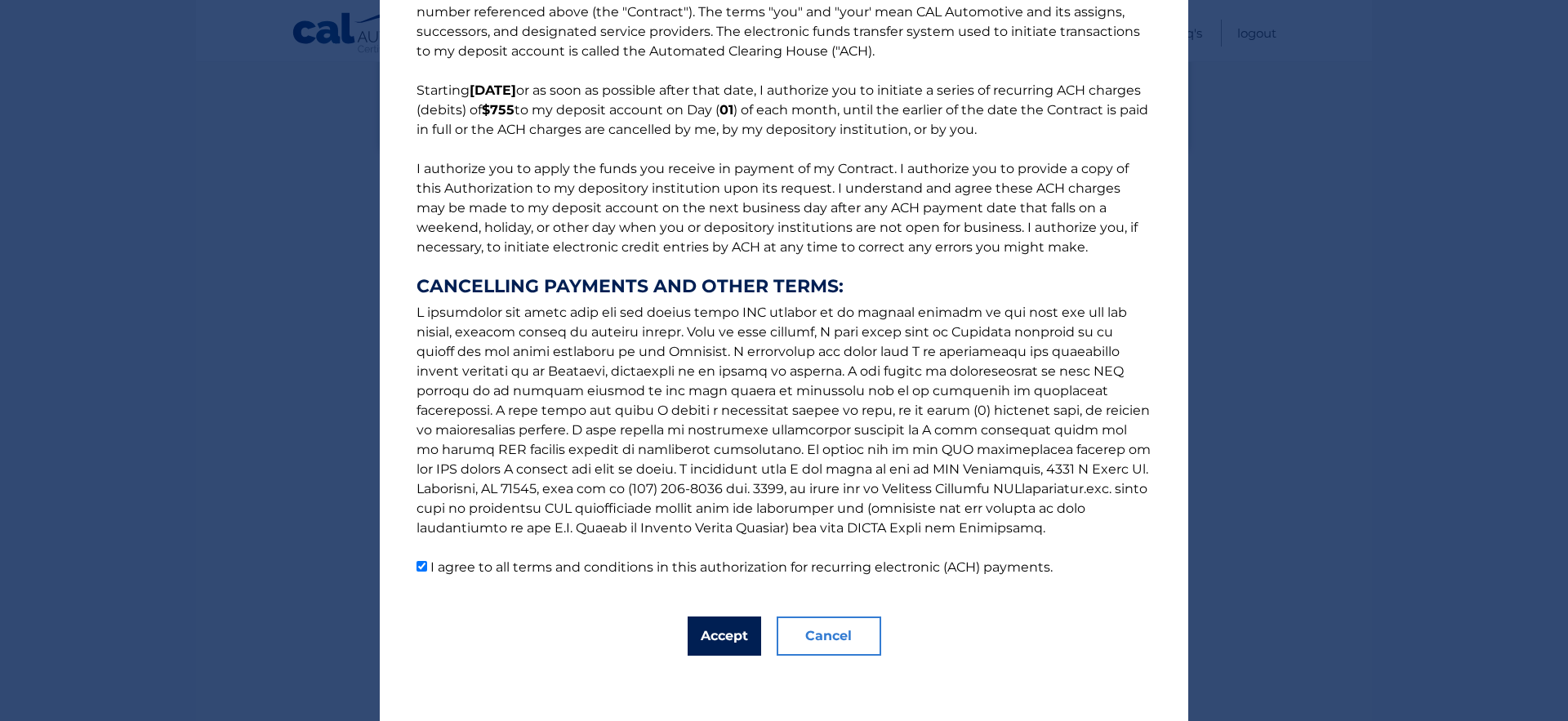
scroll to position [172, 0]
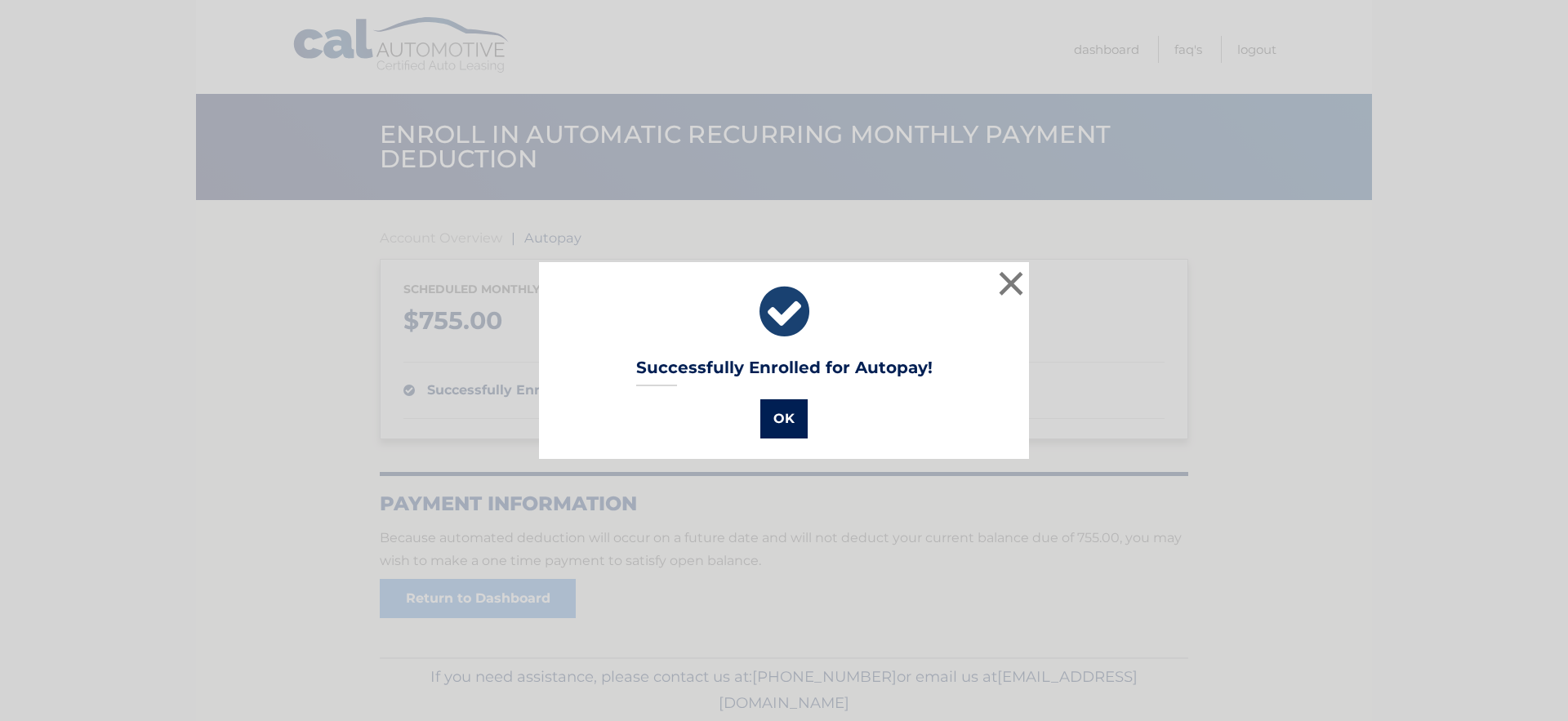
click at [785, 418] on button "OK" at bounding box center [784, 419] width 48 height 39
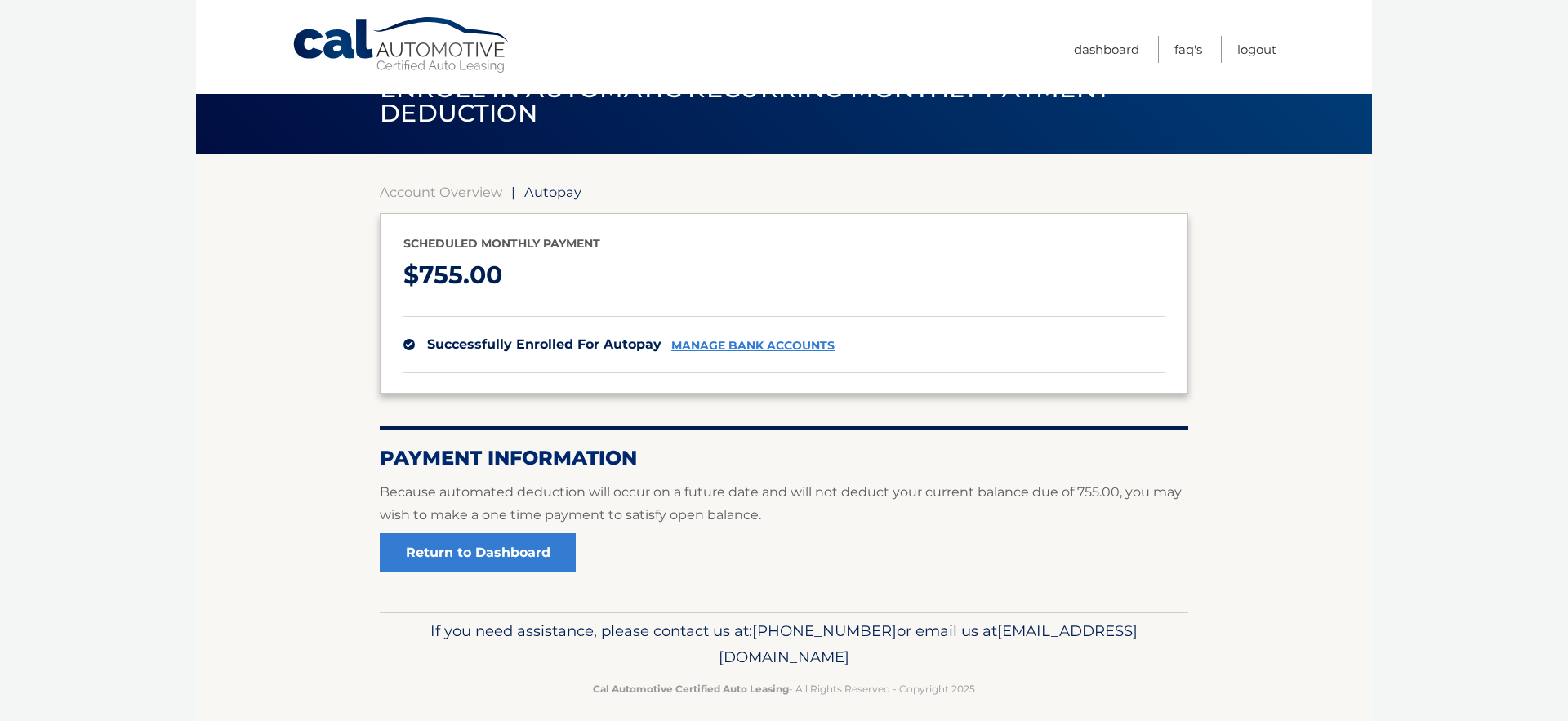
scroll to position [59, 0]
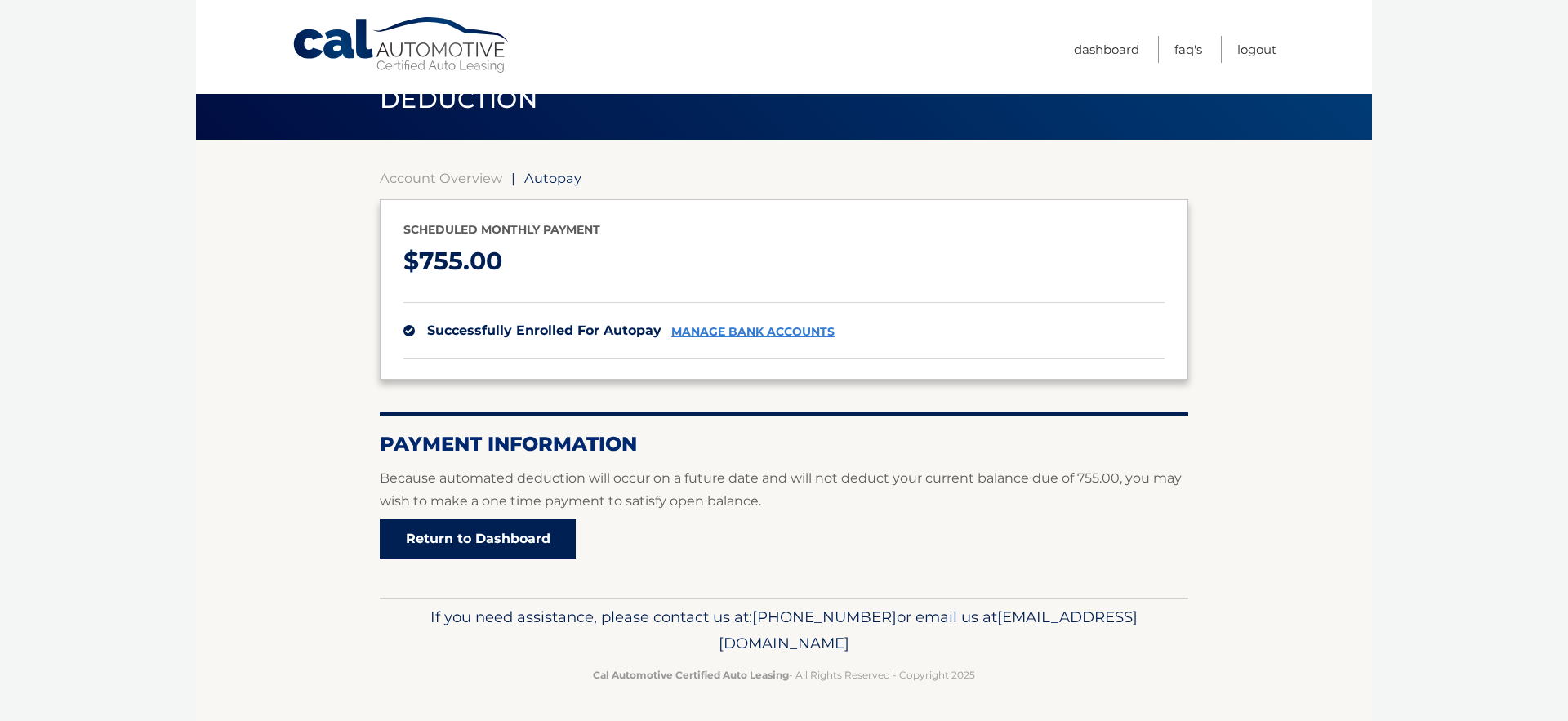
click at [454, 551] on link "Return to Dashboard" at bounding box center [478, 539] width 196 height 39
